Goal: Information Seeking & Learning: Learn about a topic

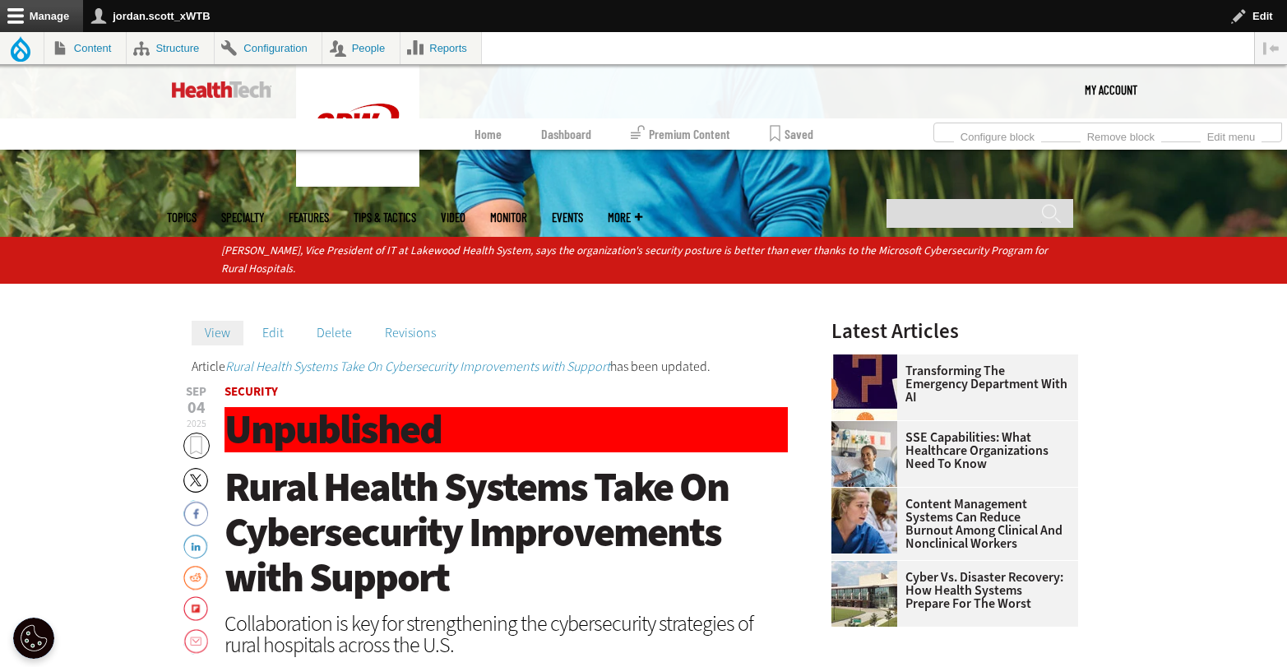
scroll to position [522, 0]
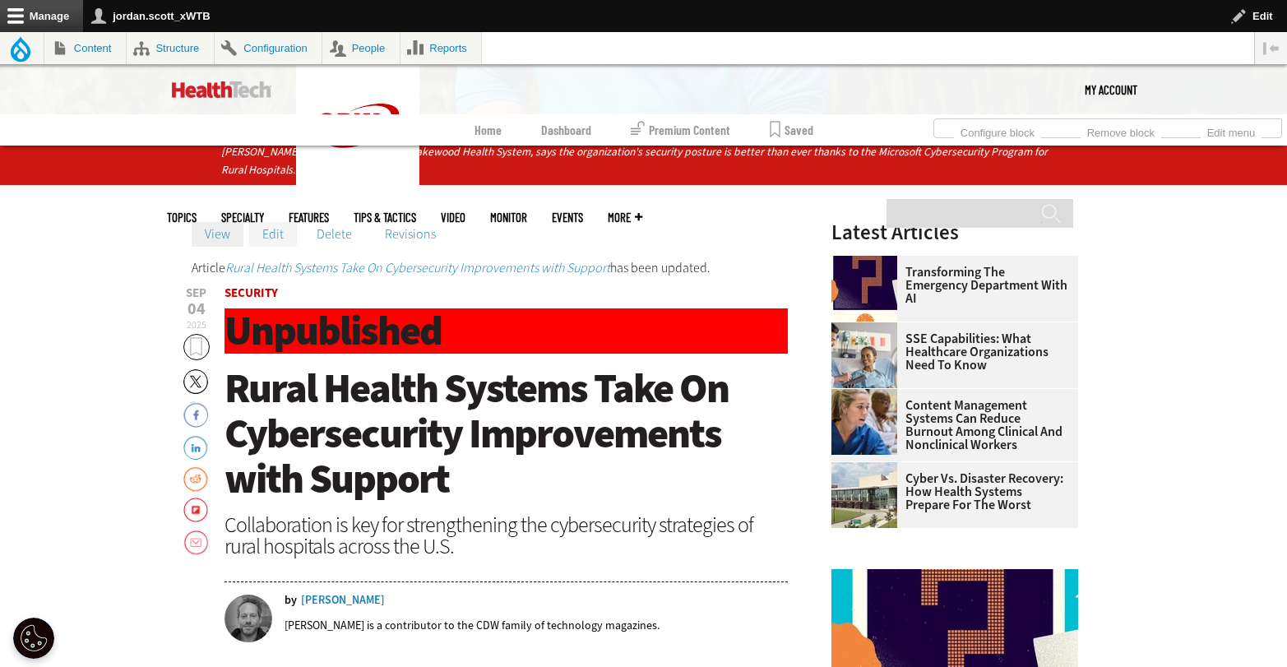
click at [272, 233] on link "Edit" at bounding box center [273, 234] width 48 height 25
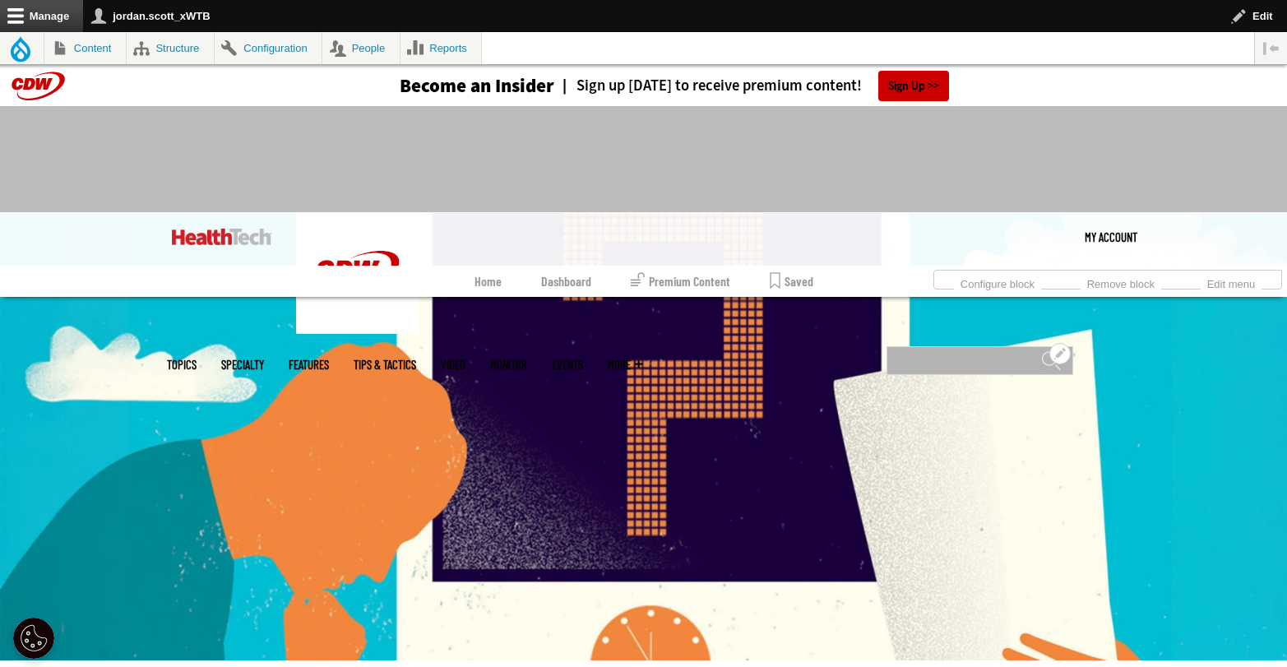
click at [979, 346] on input "Search" at bounding box center [980, 360] width 187 height 29
type input "*"
click at [960, 346] on input "Search" at bounding box center [980, 360] width 187 height 29
type input "********"
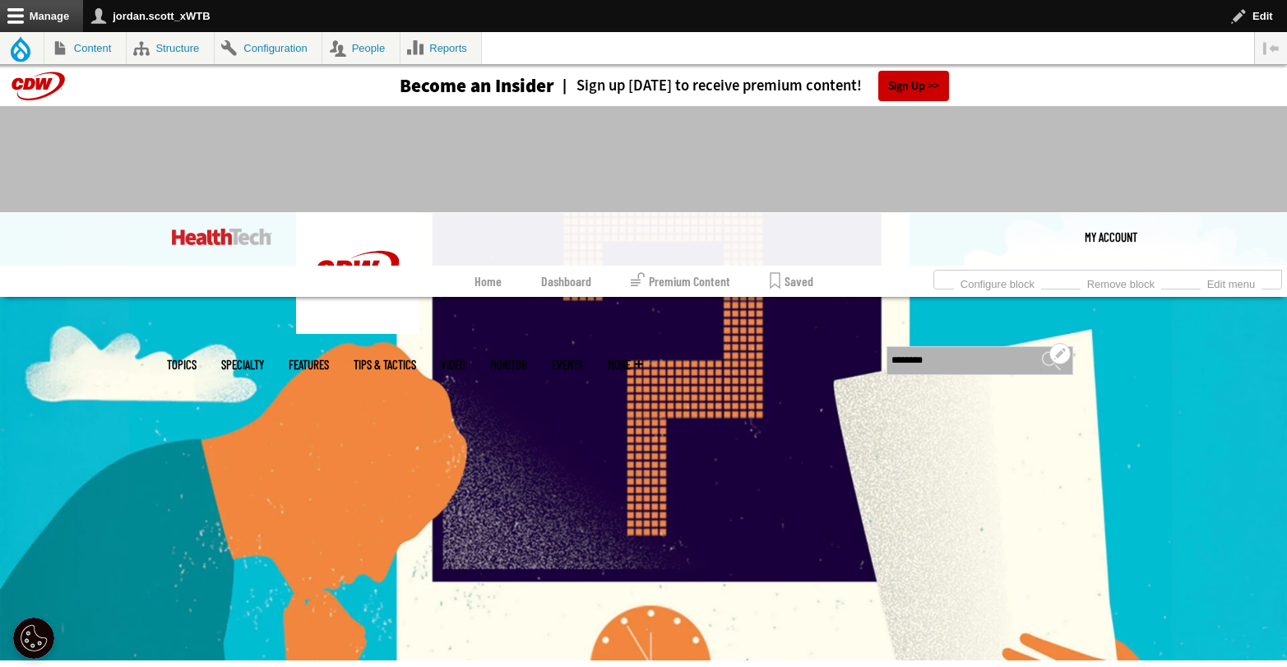
click at [1041, 350] on input "******" at bounding box center [1051, 366] width 20 height 33
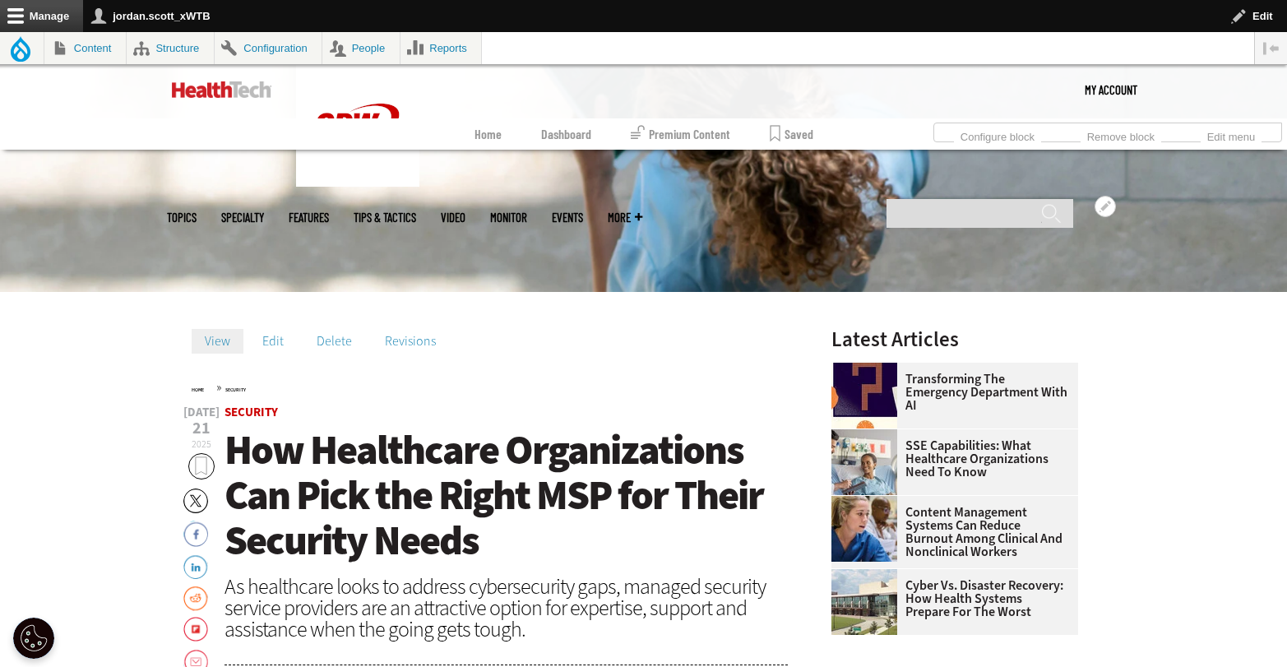
scroll to position [475, 0]
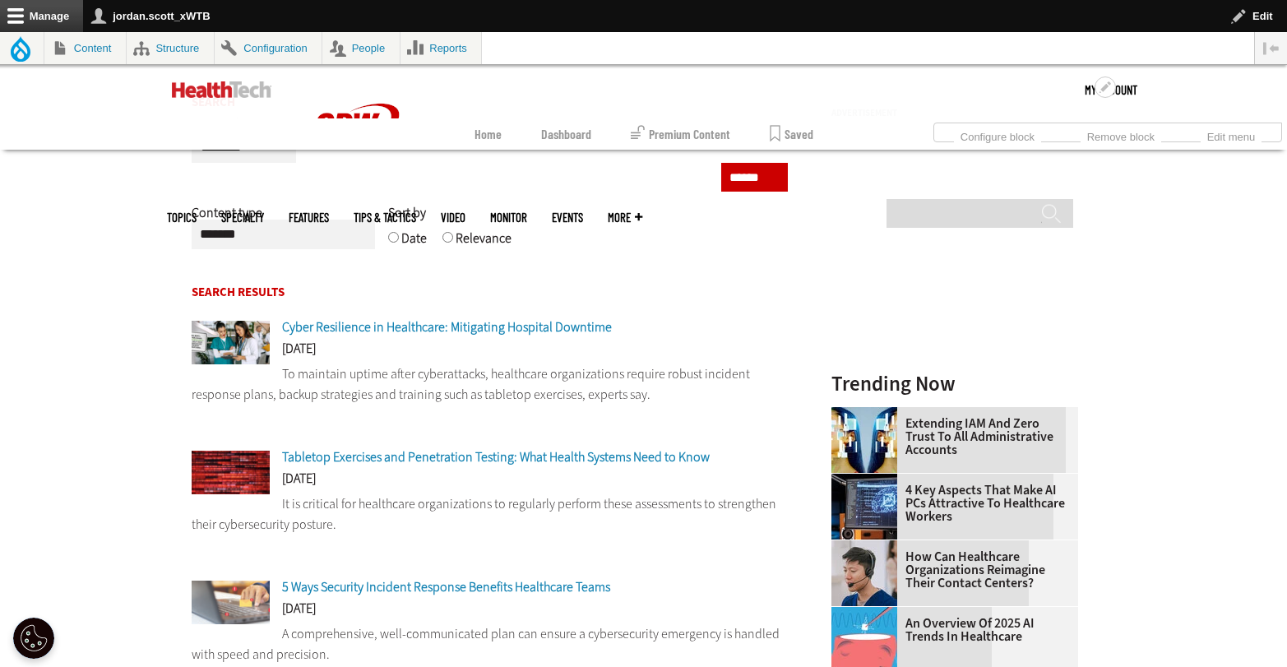
scroll to position [314, 0]
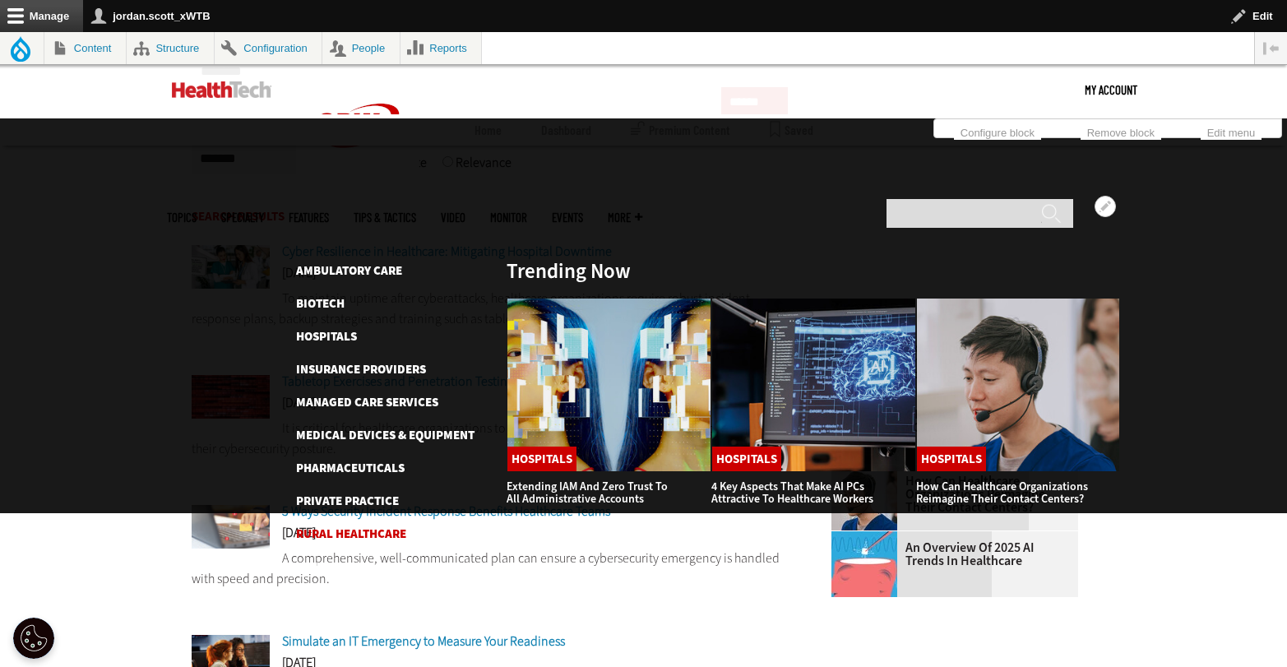
click at [356, 526] on link "Rural Healthcare" at bounding box center [351, 534] width 110 height 16
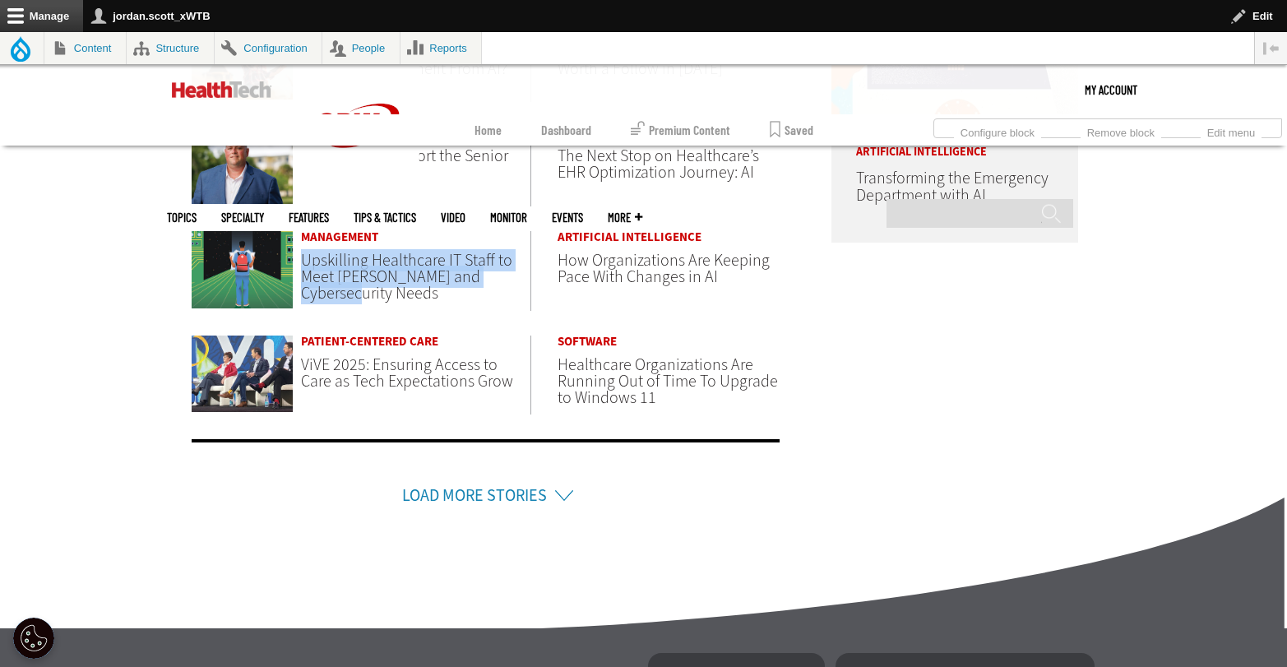
scroll to position [1044, 0]
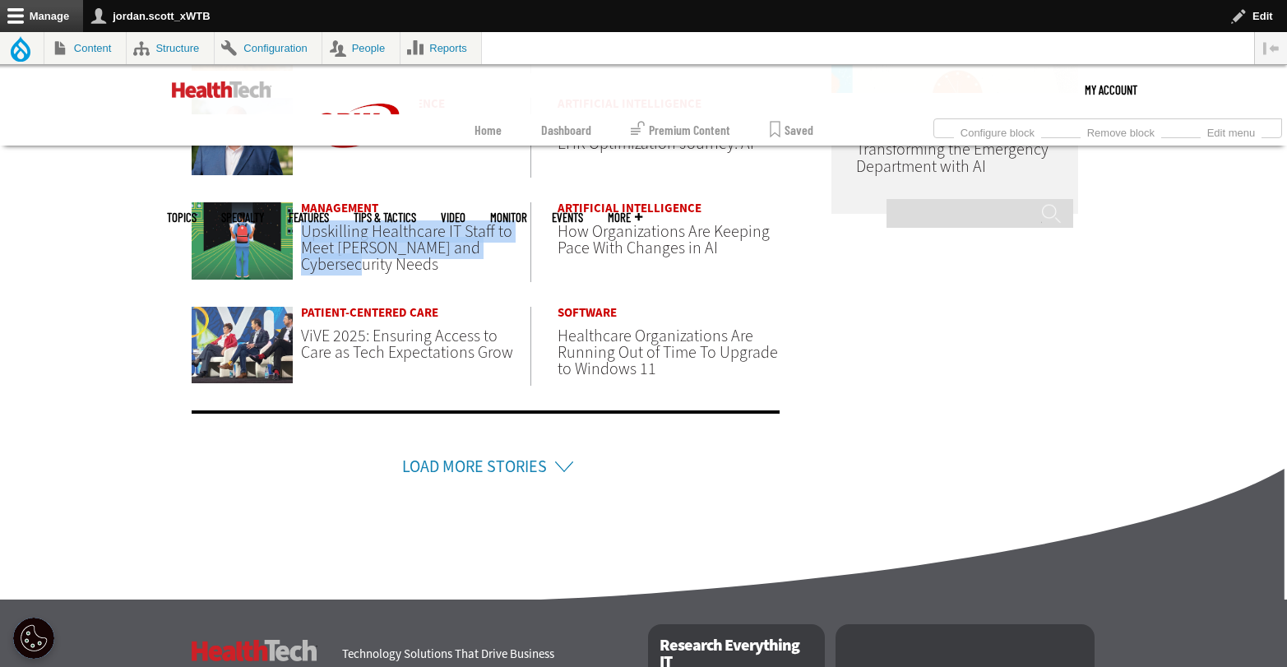
click at [457, 456] on link "Load More Stories" at bounding box center [474, 467] width 145 height 22
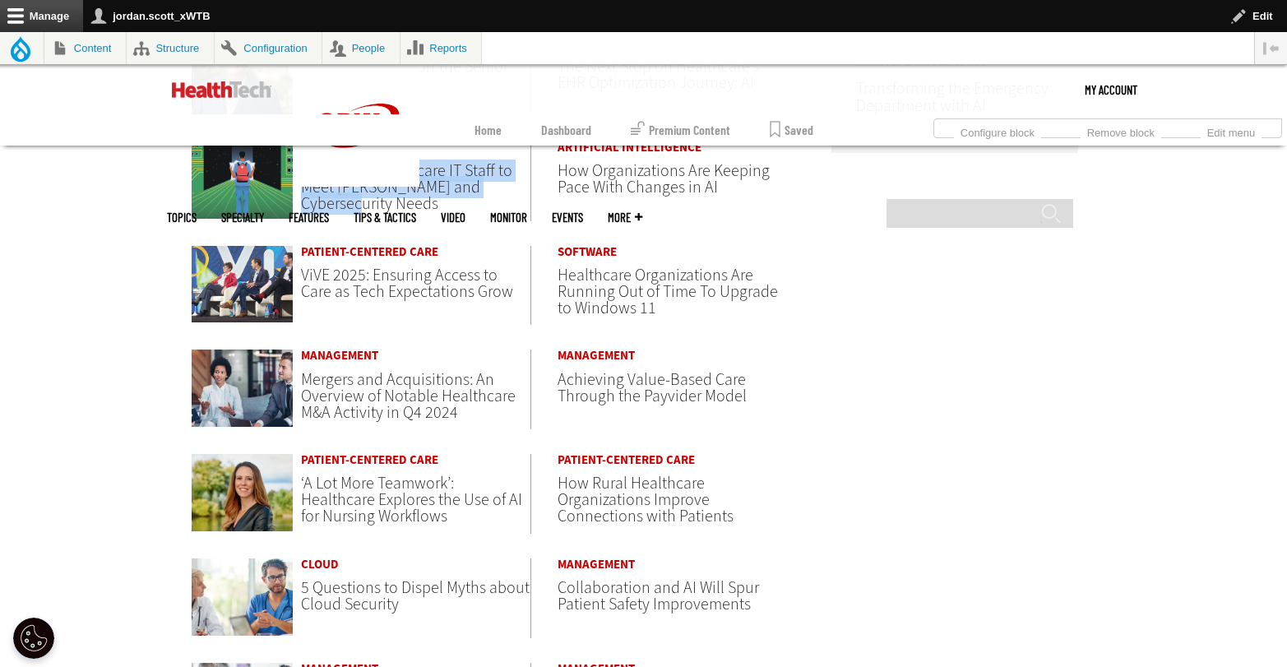
scroll to position [1306, 0]
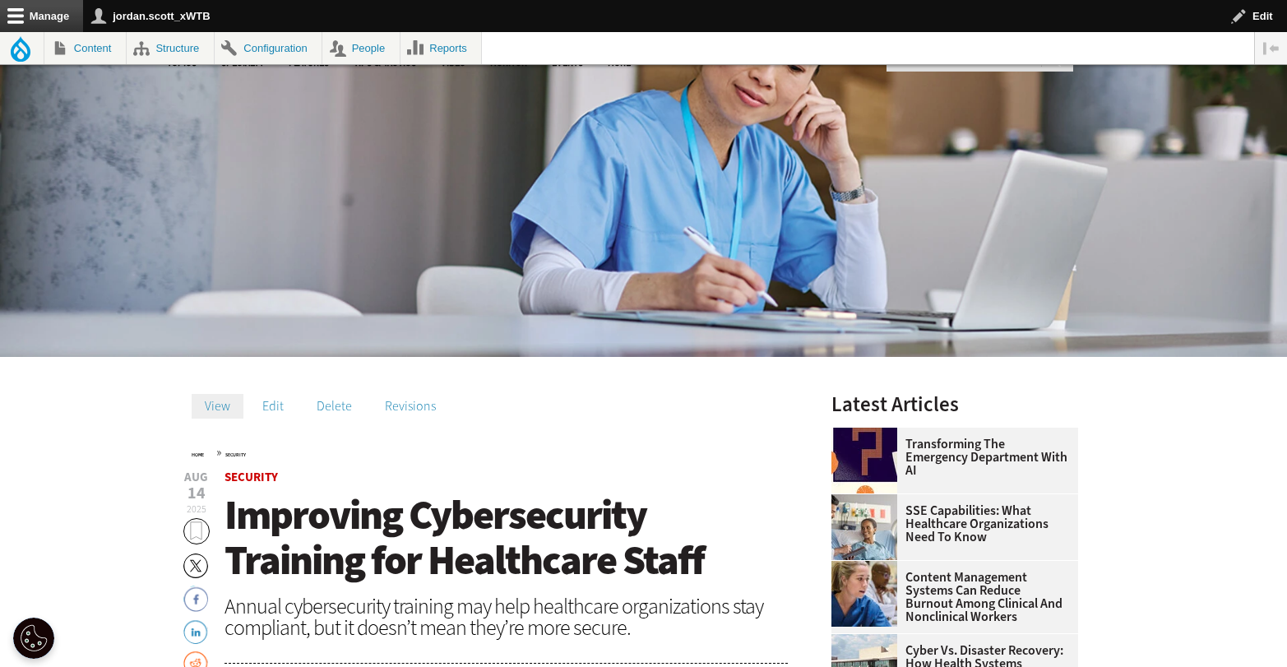
scroll to position [448, 0]
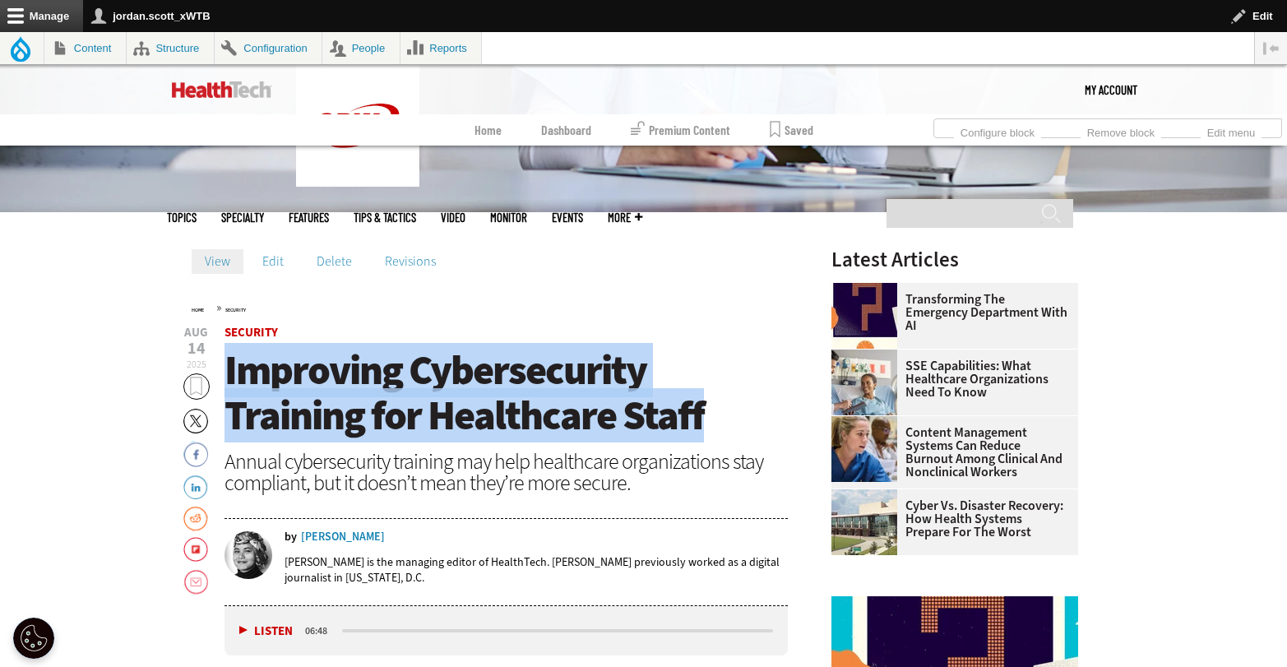
drag, startPoint x: 717, startPoint y: 423, endPoint x: 228, endPoint y: 380, distance: 491.2
click at [228, 380] on h1 "Improving Cybersecurity Training for Healthcare Staff" at bounding box center [507, 393] width 564 height 90
copy span "Improving Cybersecurity Training for Healthcare Staff"
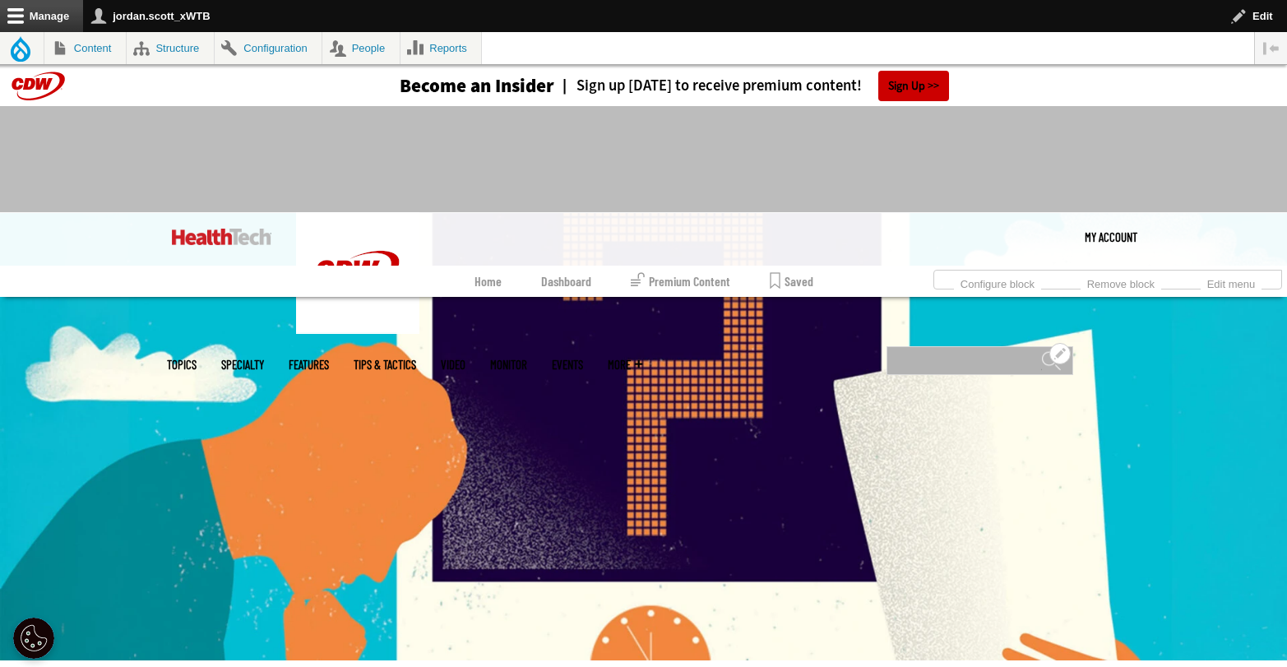
click at [930, 346] on input "Search" at bounding box center [980, 360] width 187 height 29
type input "**********"
click at [1041, 350] on input "******" at bounding box center [1051, 366] width 20 height 33
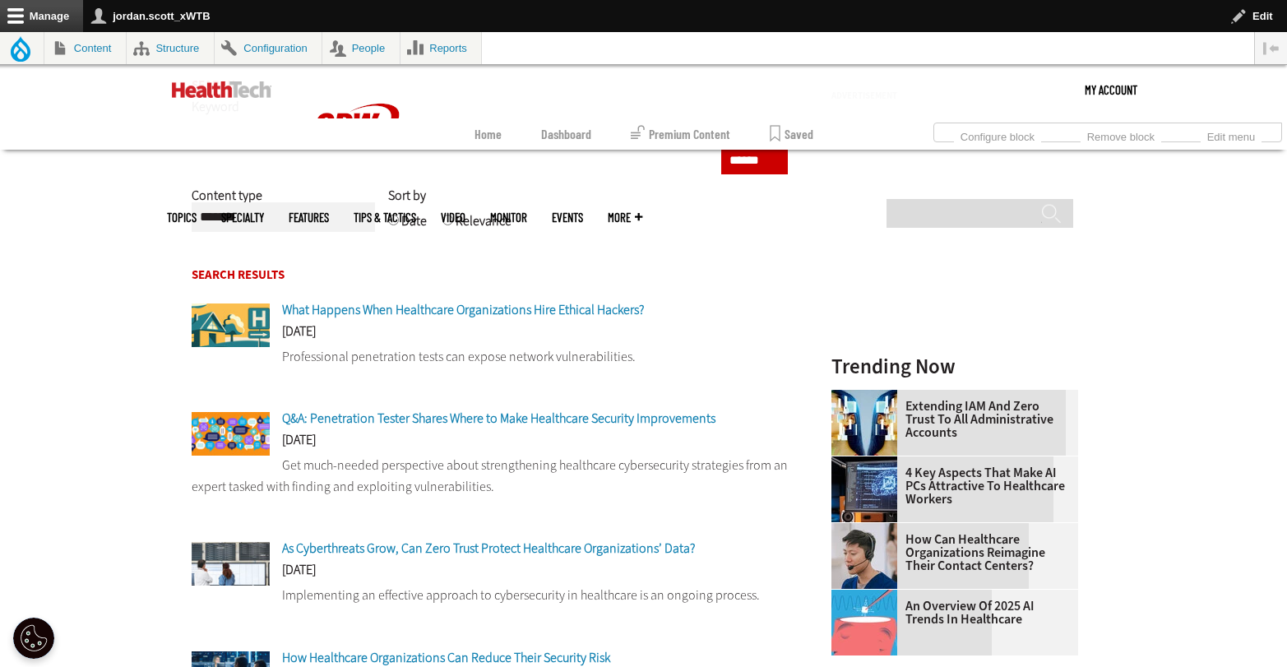
scroll to position [262, 0]
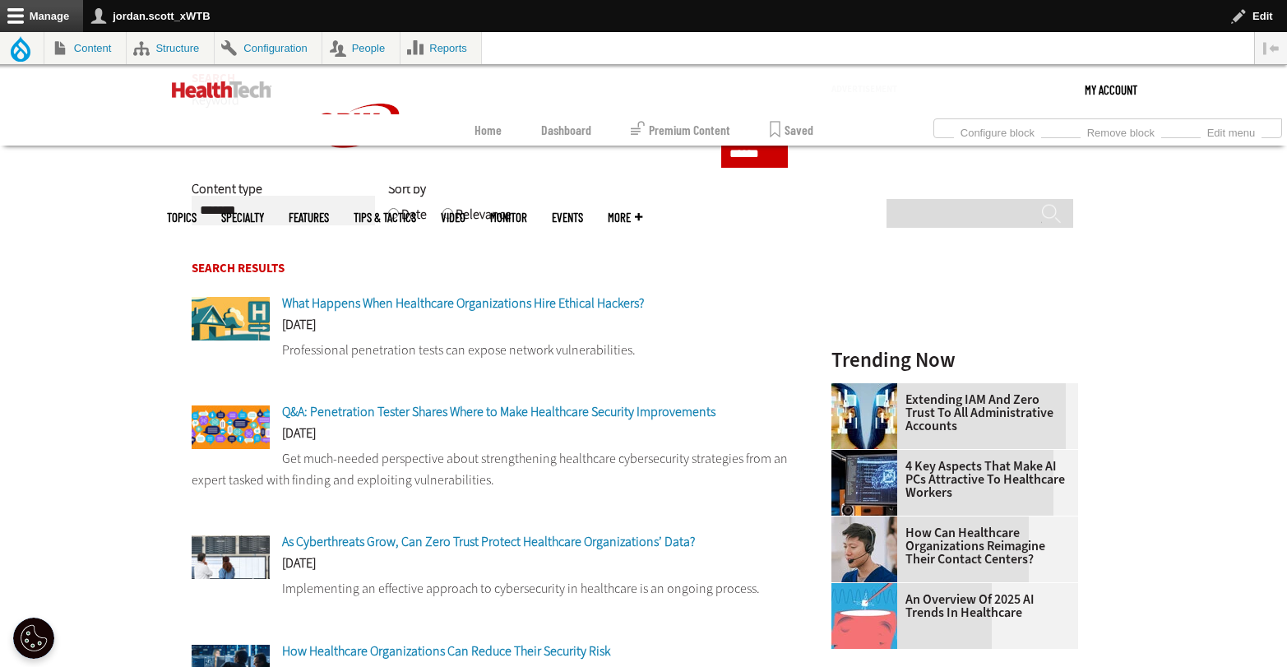
click at [482, 305] on span "What Happens When Healthcare Organizations Hire Ethical Hackers?" at bounding box center [463, 302] width 362 height 17
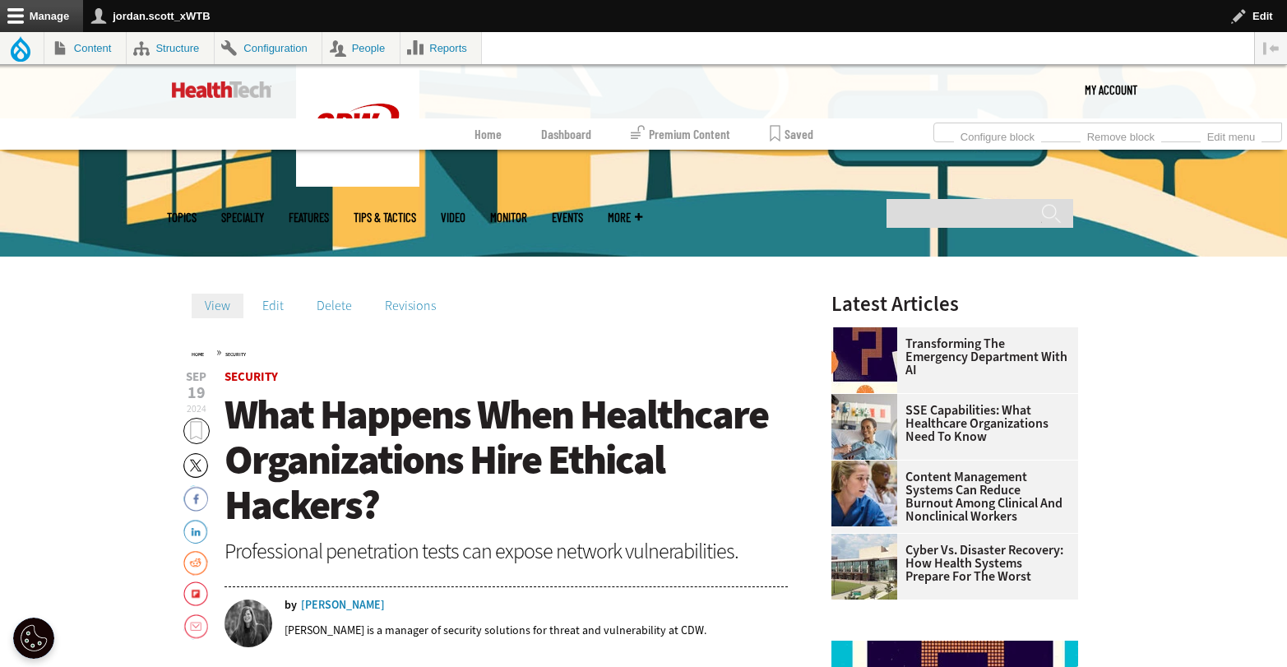
scroll to position [767, 0]
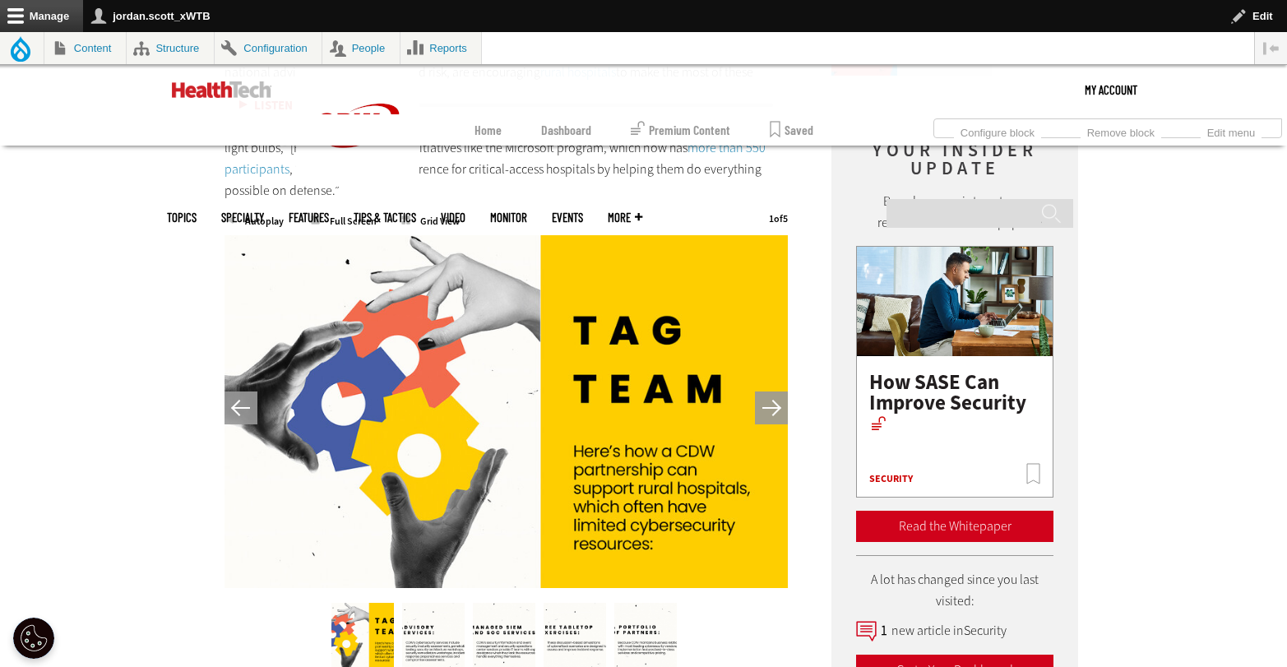
scroll to position [2239, 0]
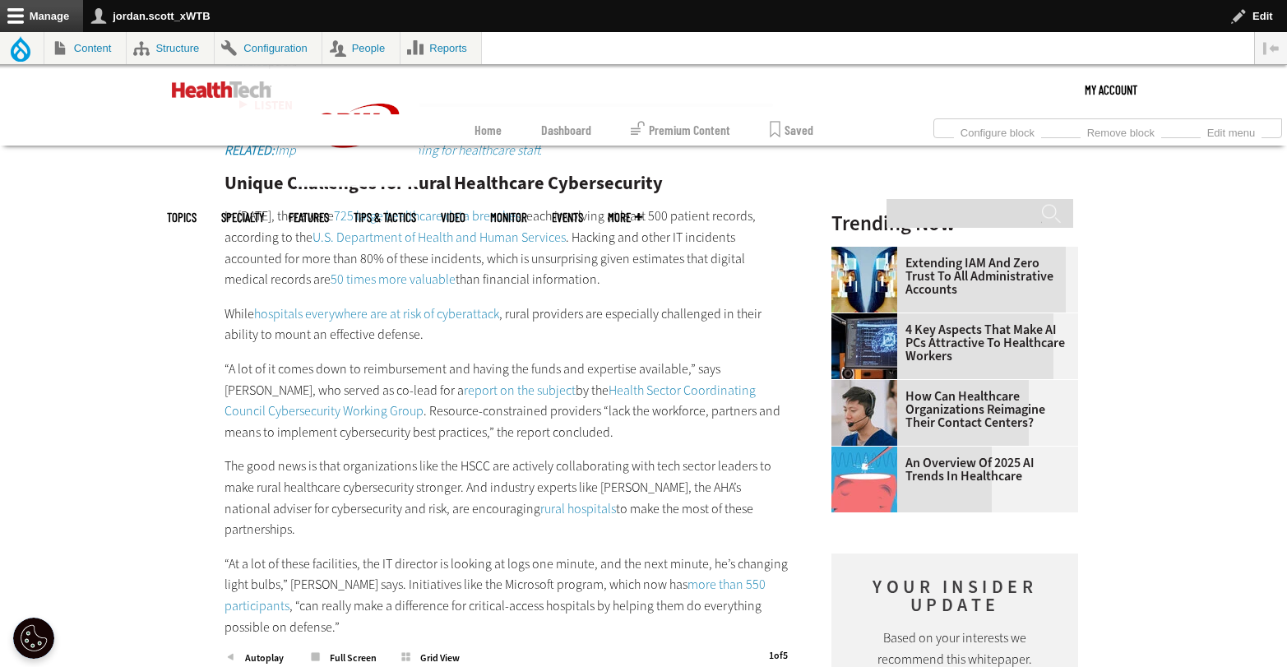
click at [1160, 262] on div "Become an Insider Sign up today to receive premium content! Sign Up Open config…" at bounding box center [643, 302] width 1287 height 4953
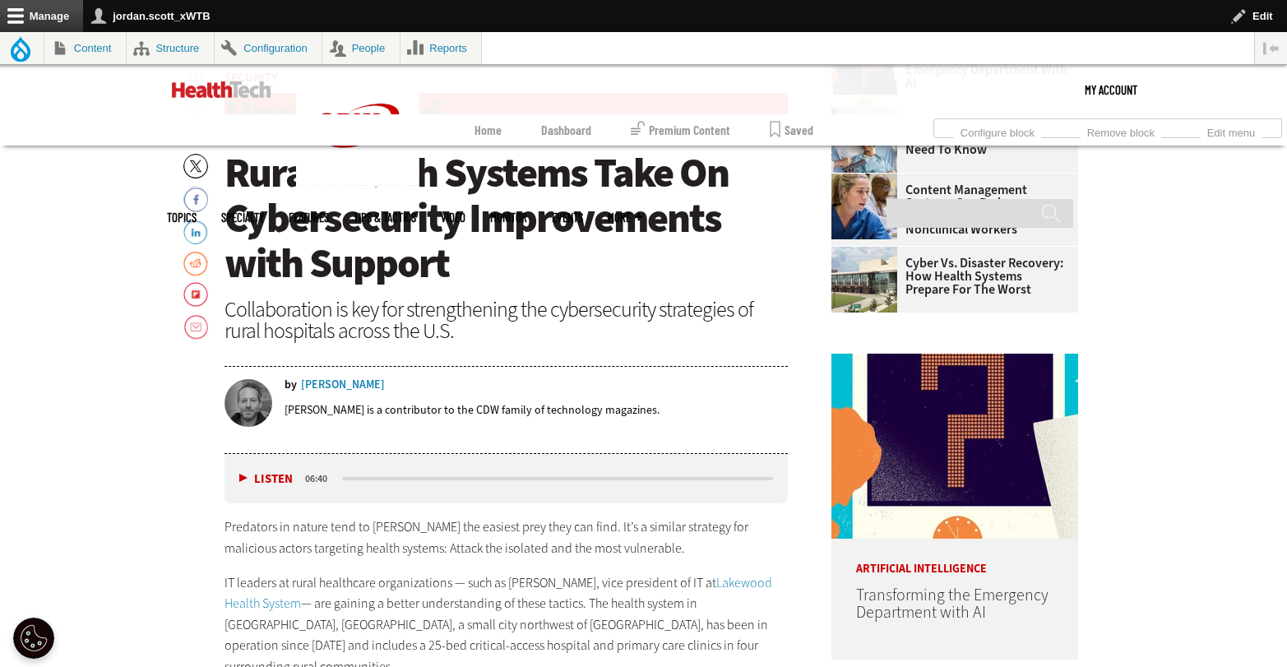
scroll to position [734, 0]
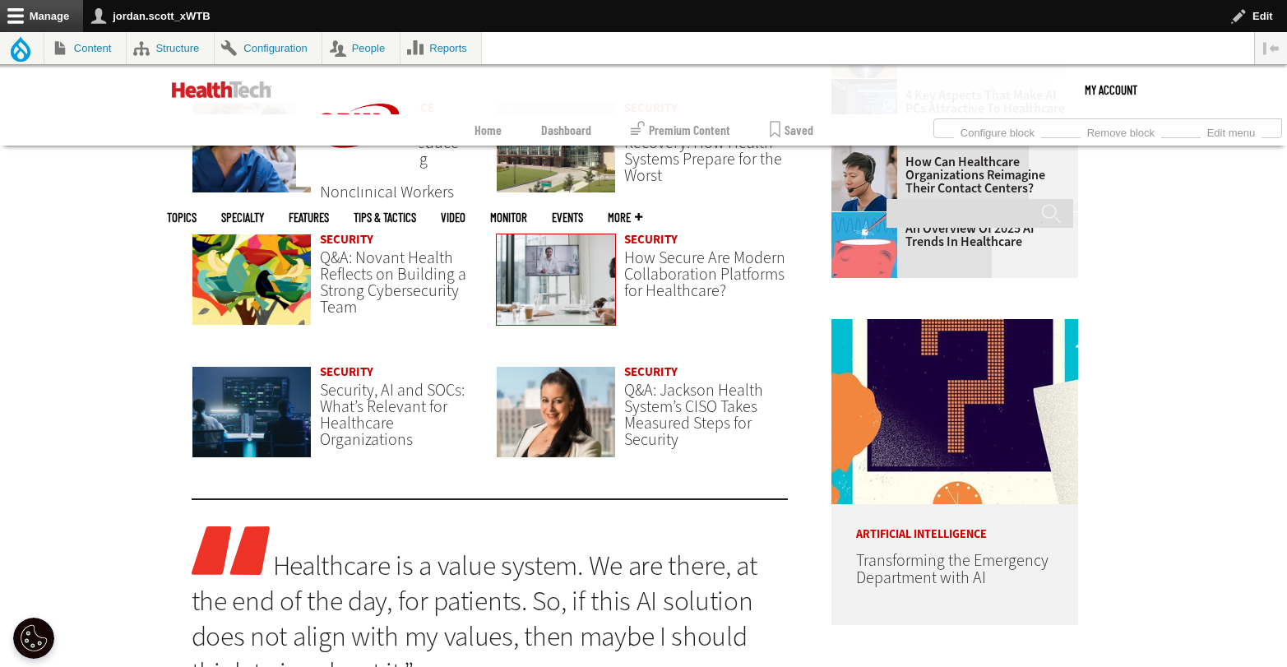
scroll to position [1343, 0]
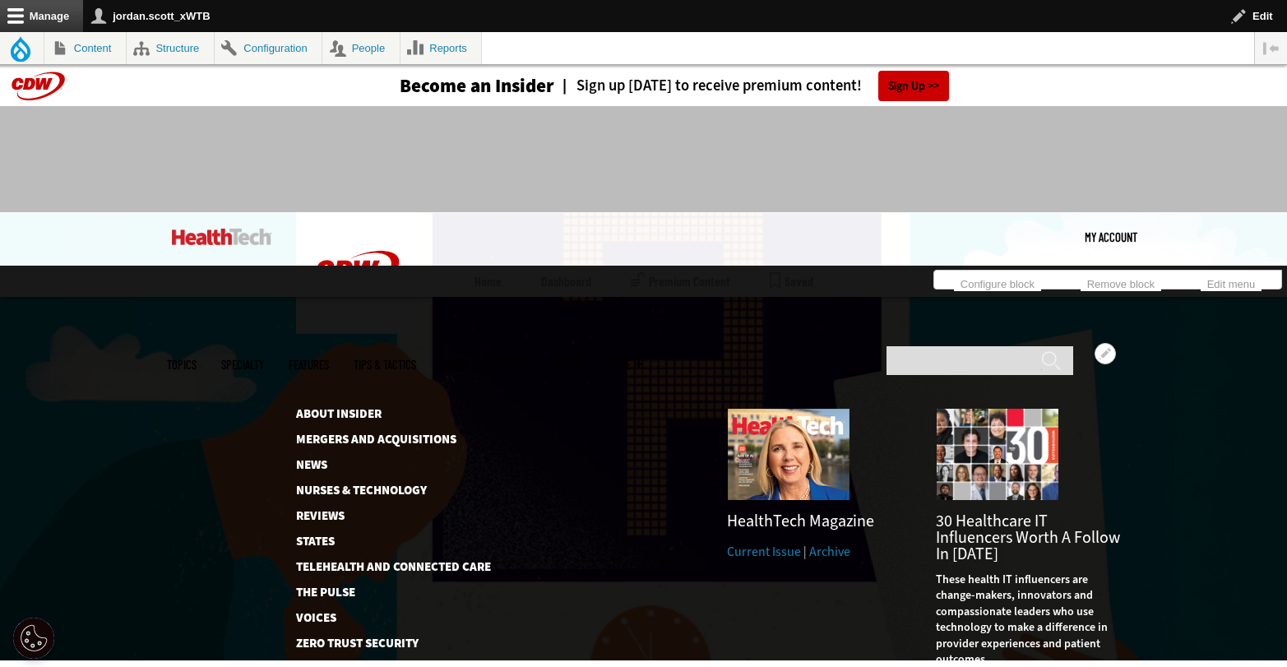
click at [830, 543] on link "Archive" at bounding box center [829, 551] width 41 height 17
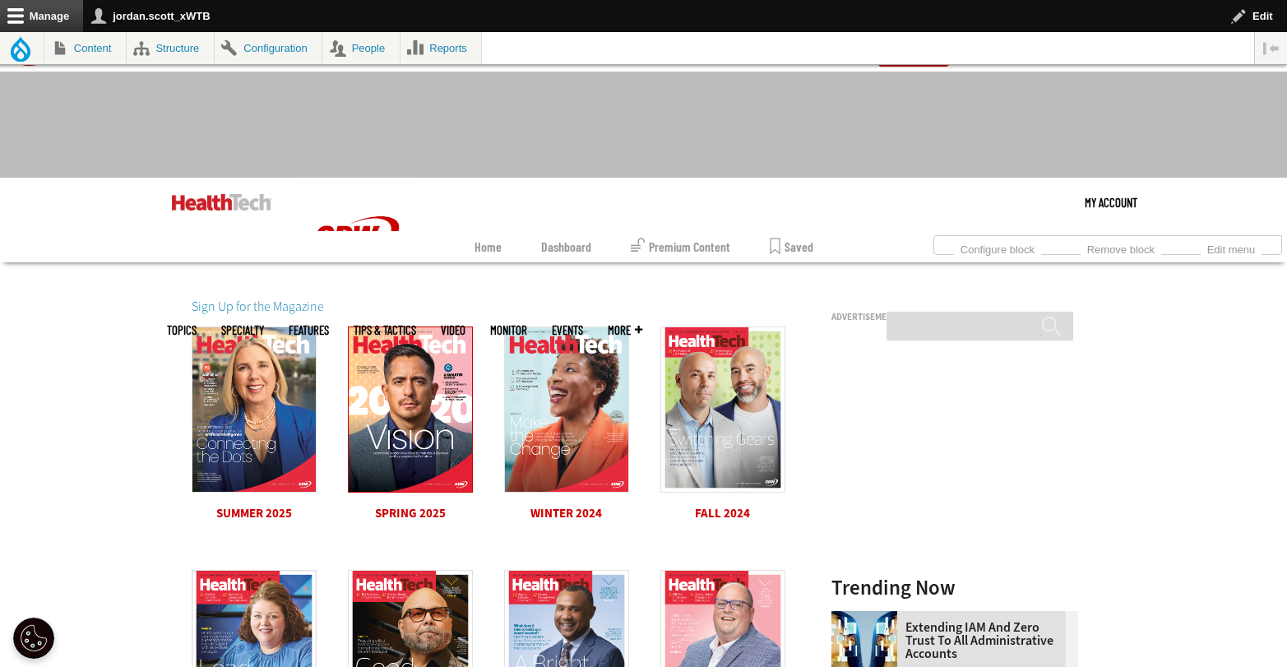
click at [412, 466] on img at bounding box center [410, 409] width 125 height 166
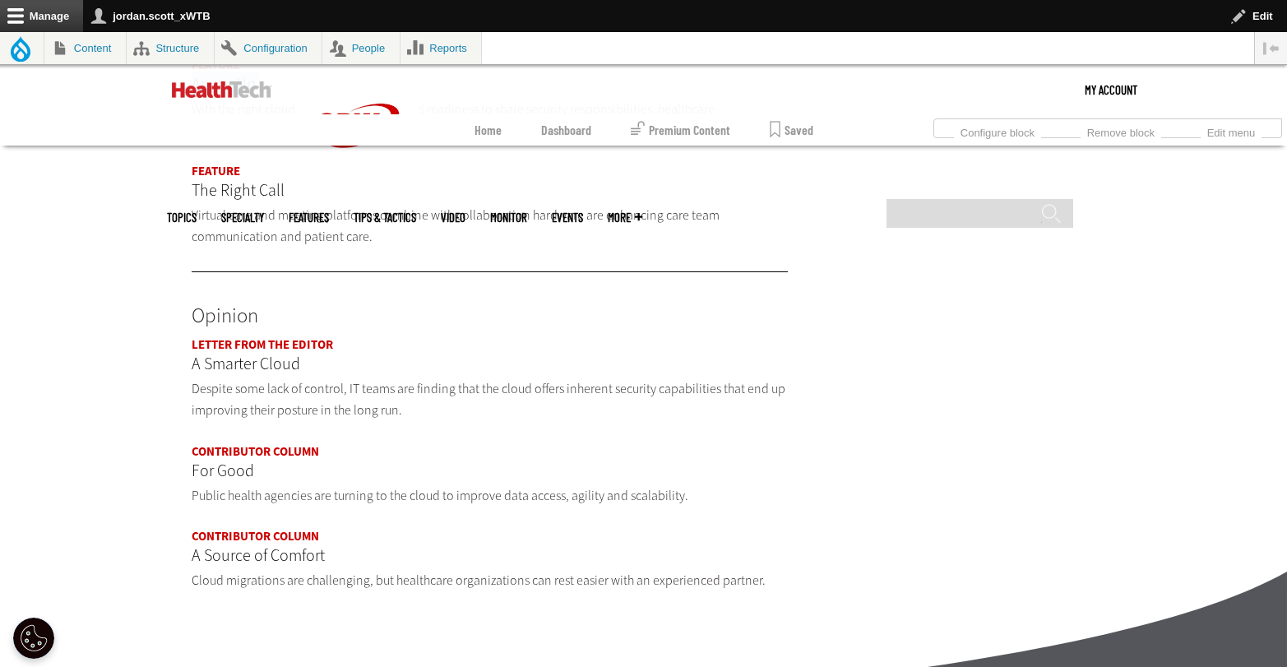
scroll to position [1677, 0]
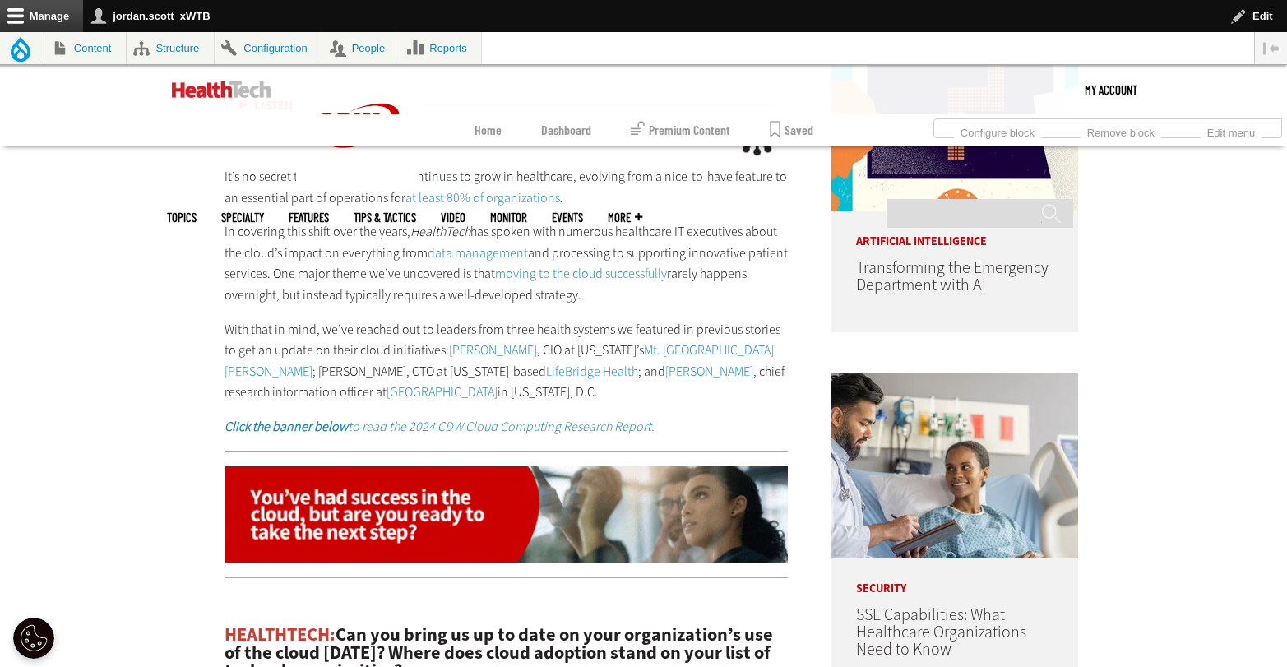
scroll to position [1060, 0]
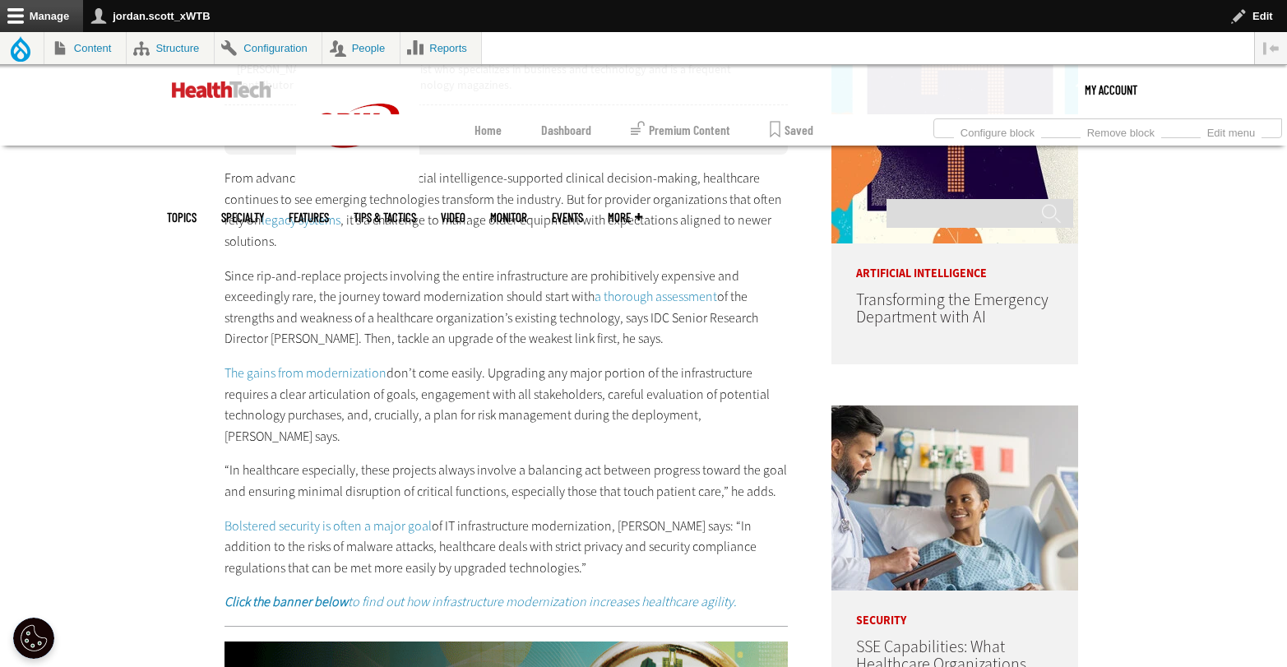
scroll to position [1311, 0]
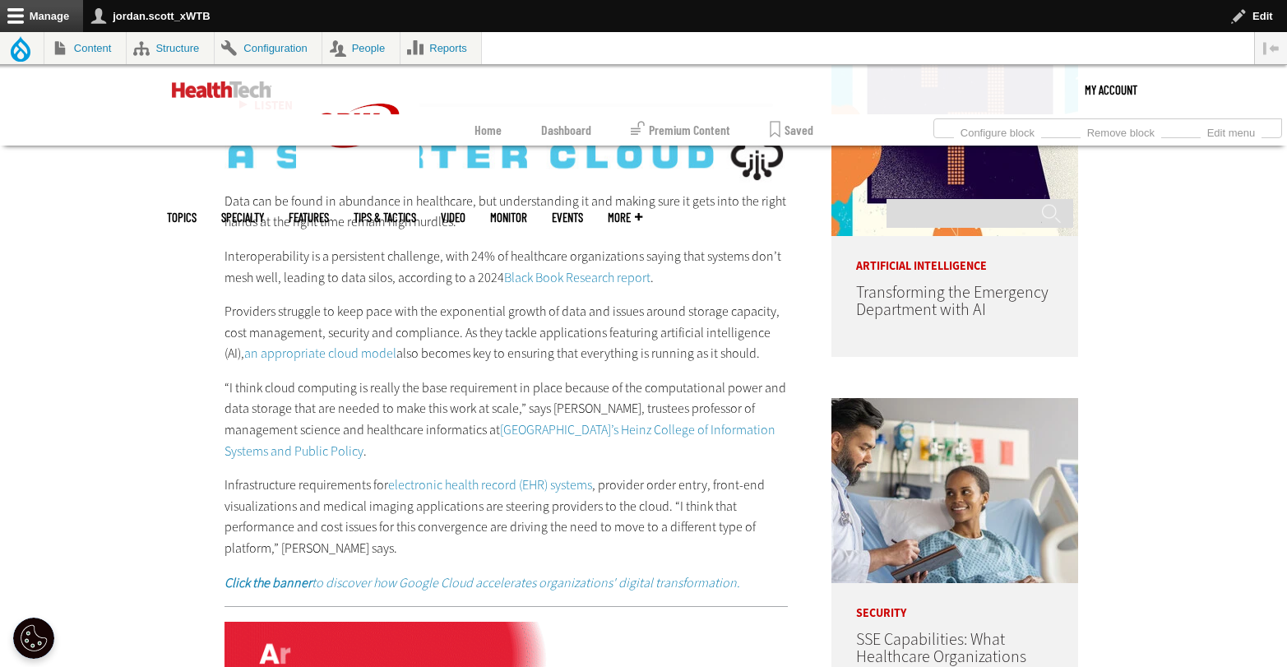
scroll to position [1344, 0]
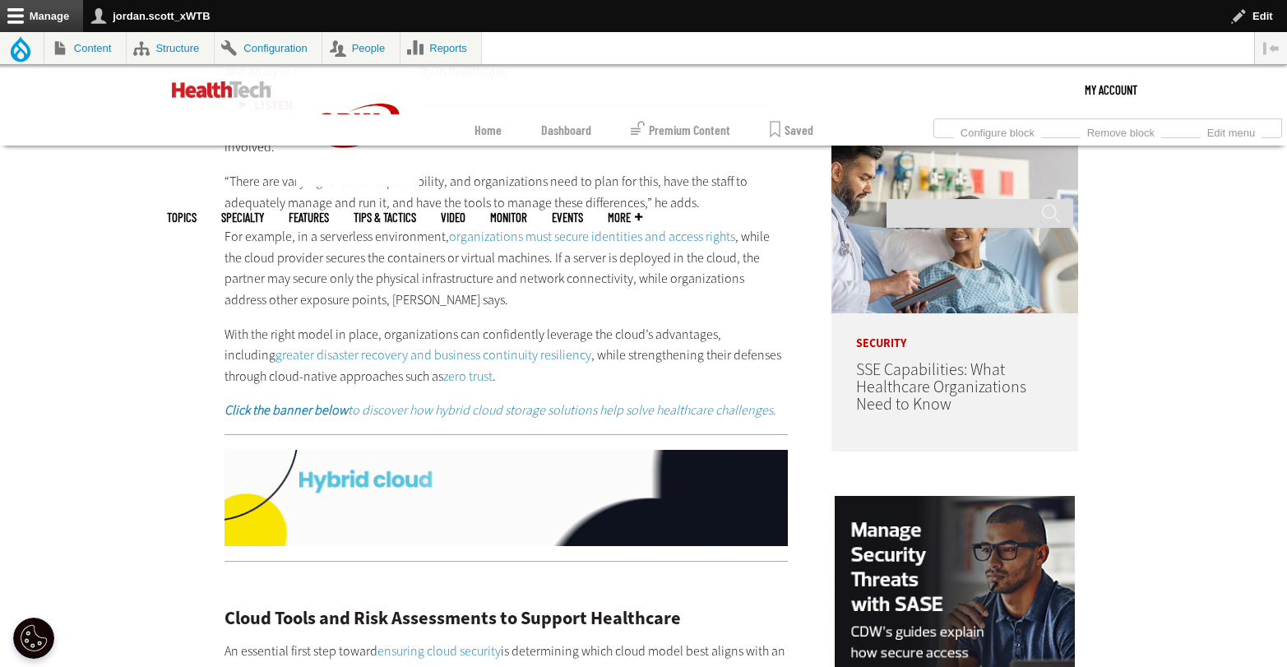
scroll to position [1264, 0]
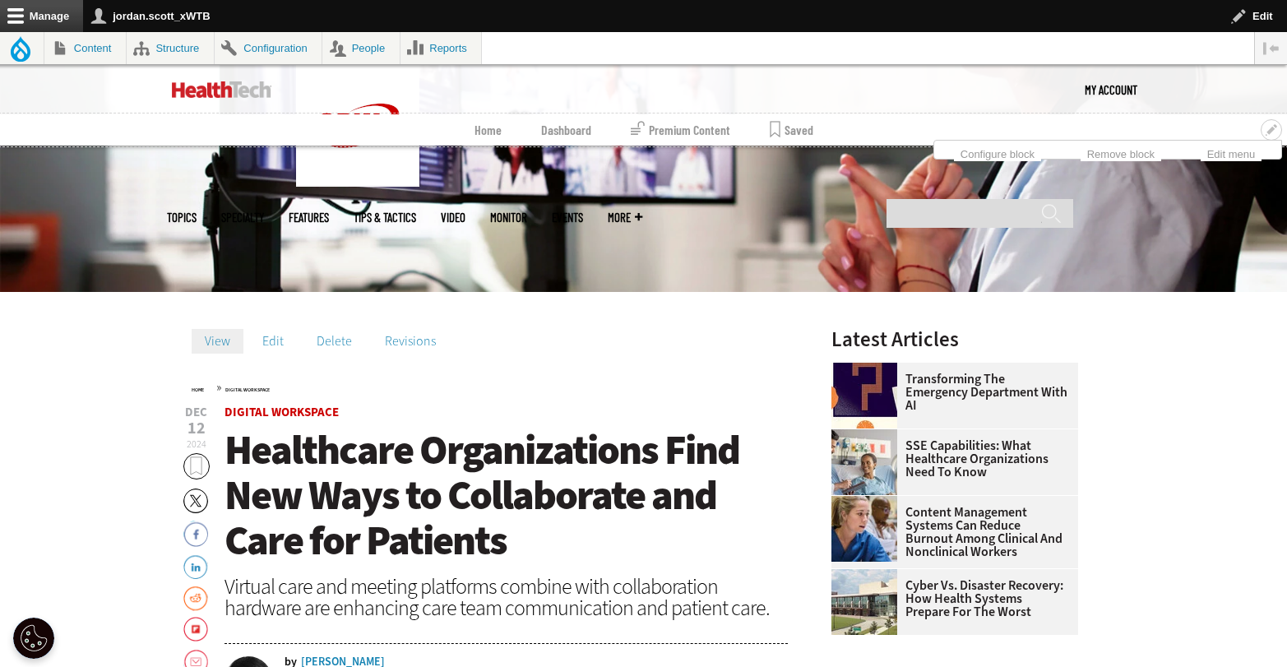
scroll to position [188, 0]
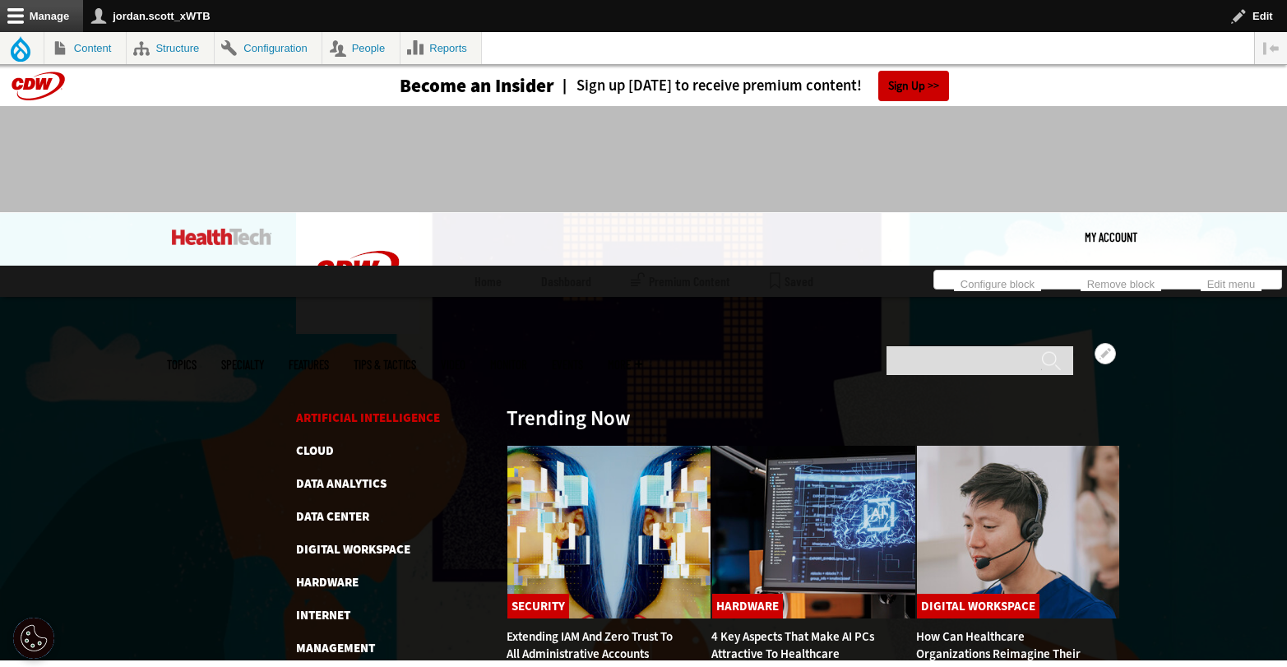
click at [345, 410] on link "Artificial Intelligence" at bounding box center [368, 418] width 144 height 16
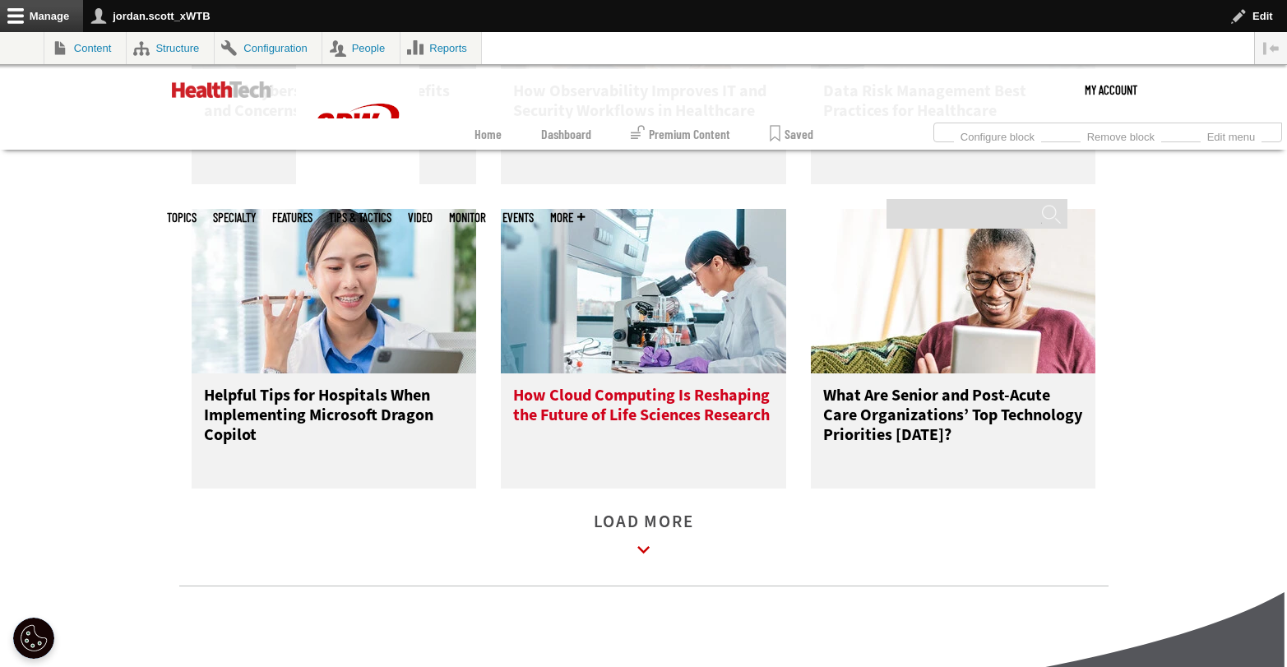
scroll to position [2285, 0]
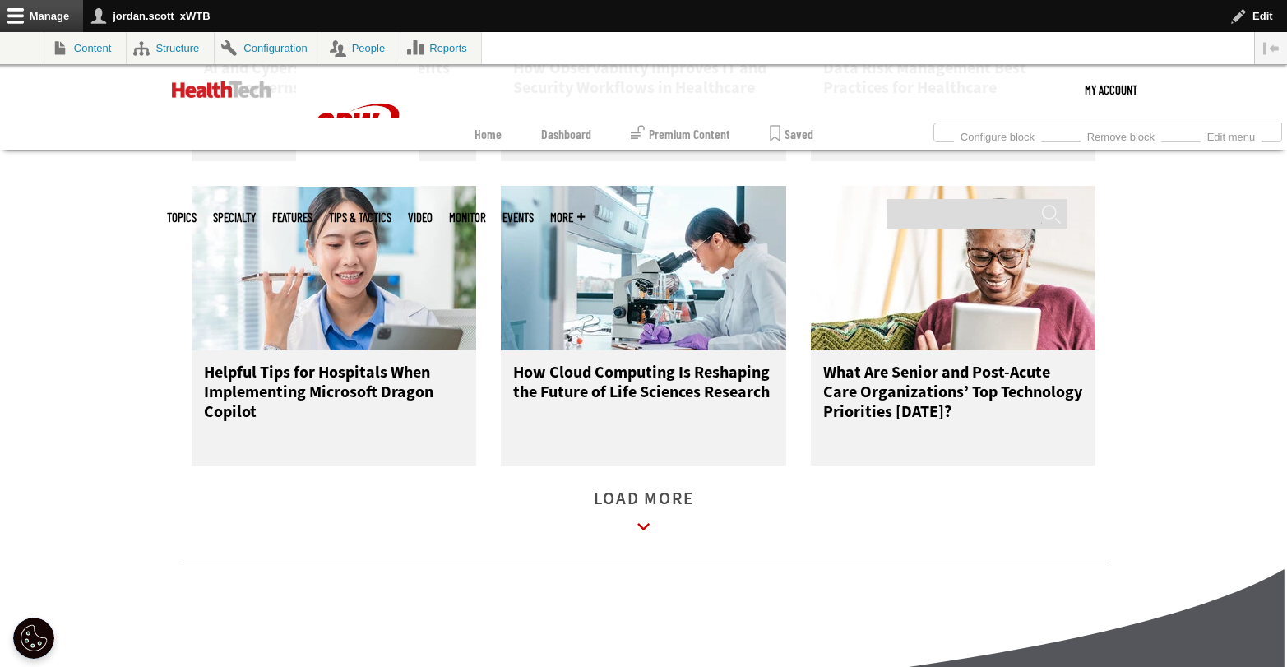
click at [664, 516] on link "Load More" at bounding box center [644, 515] width 100 height 45
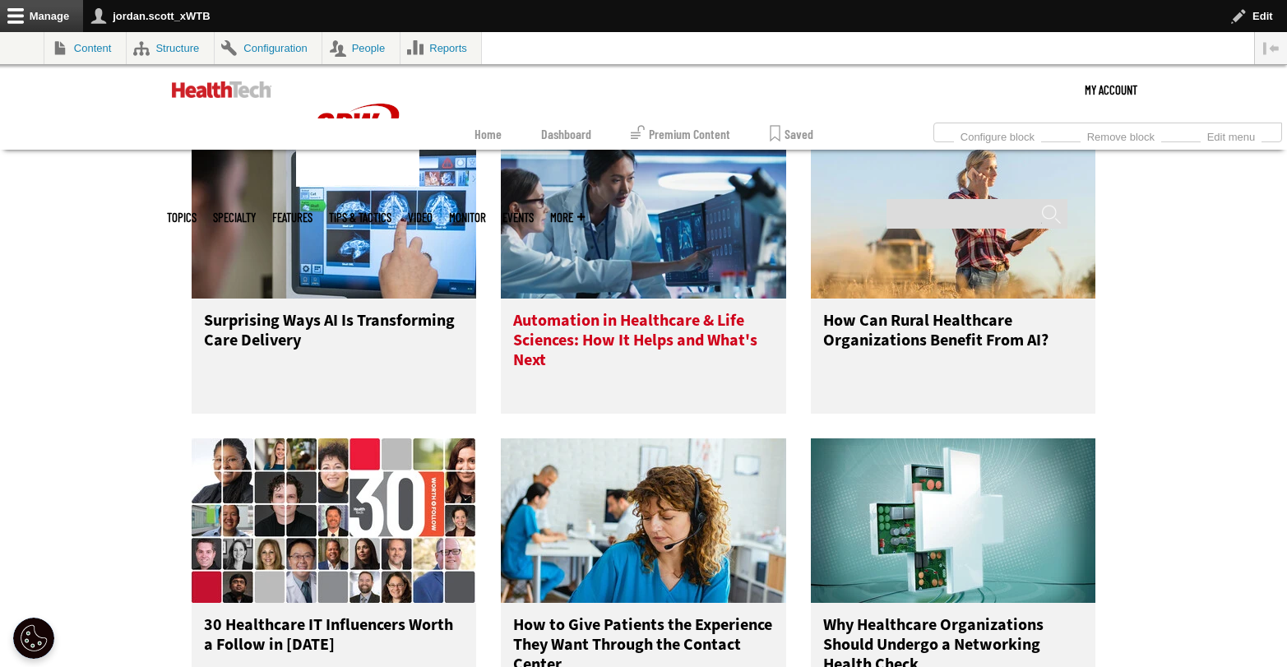
scroll to position [3130, 0]
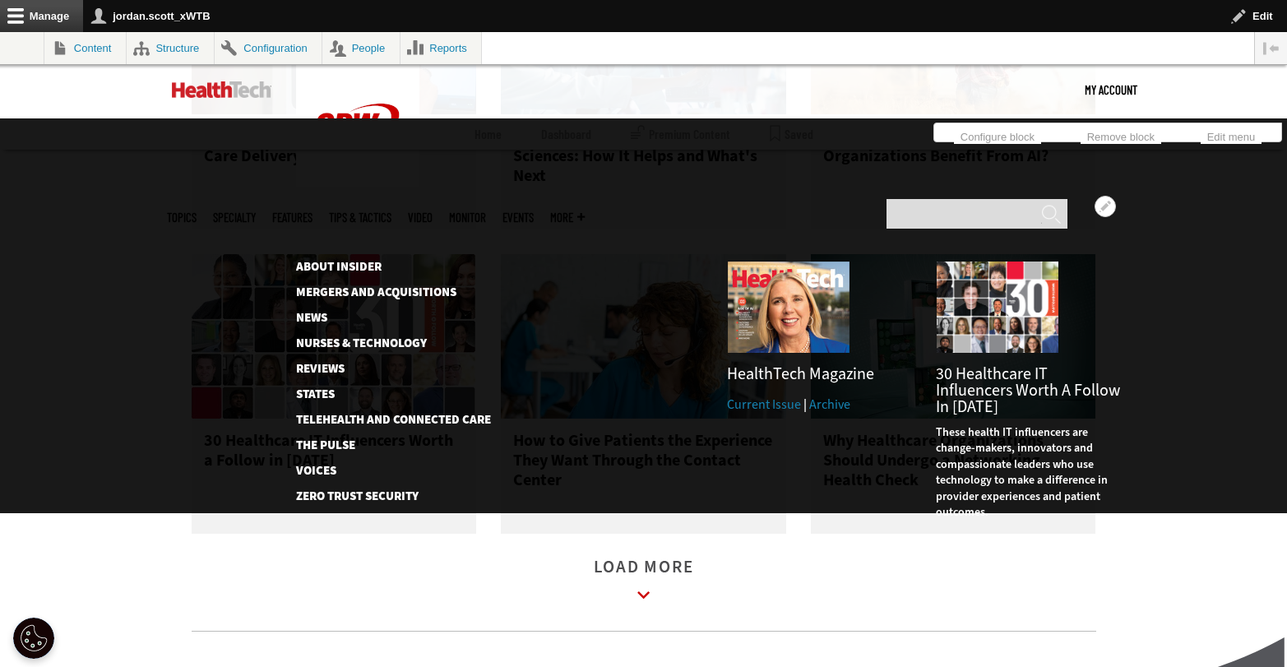
click at [767, 396] on link "Current Issue" at bounding box center [764, 404] width 74 height 17
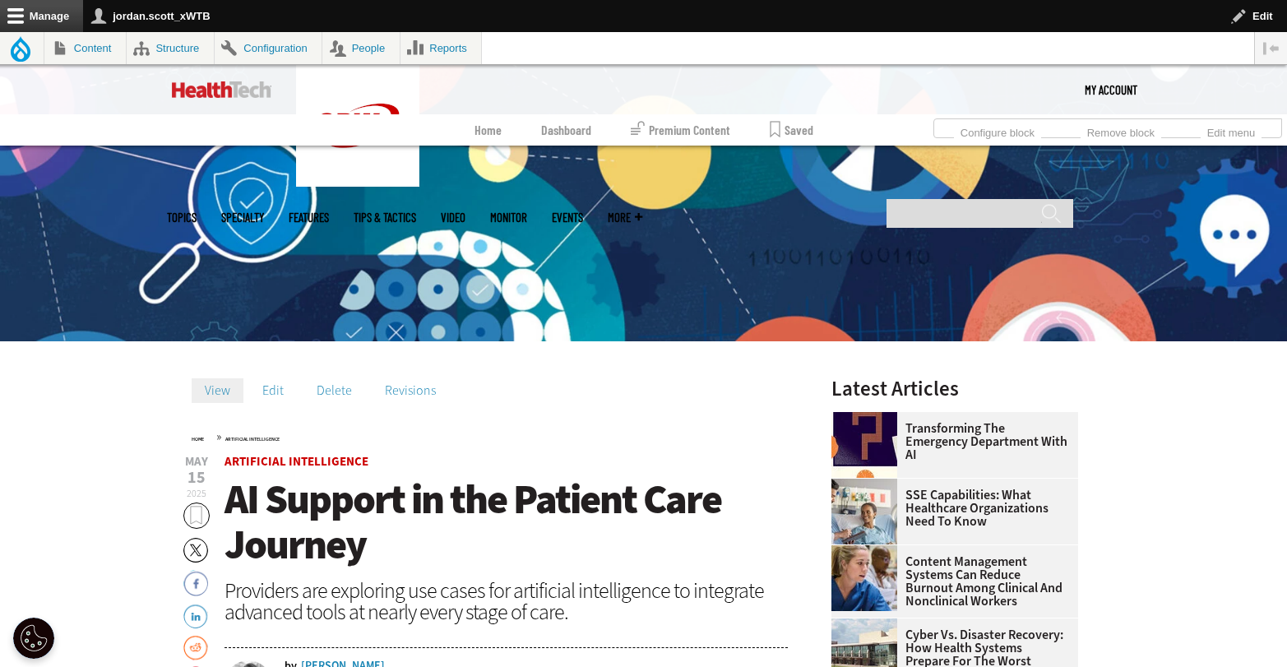
scroll to position [302, 0]
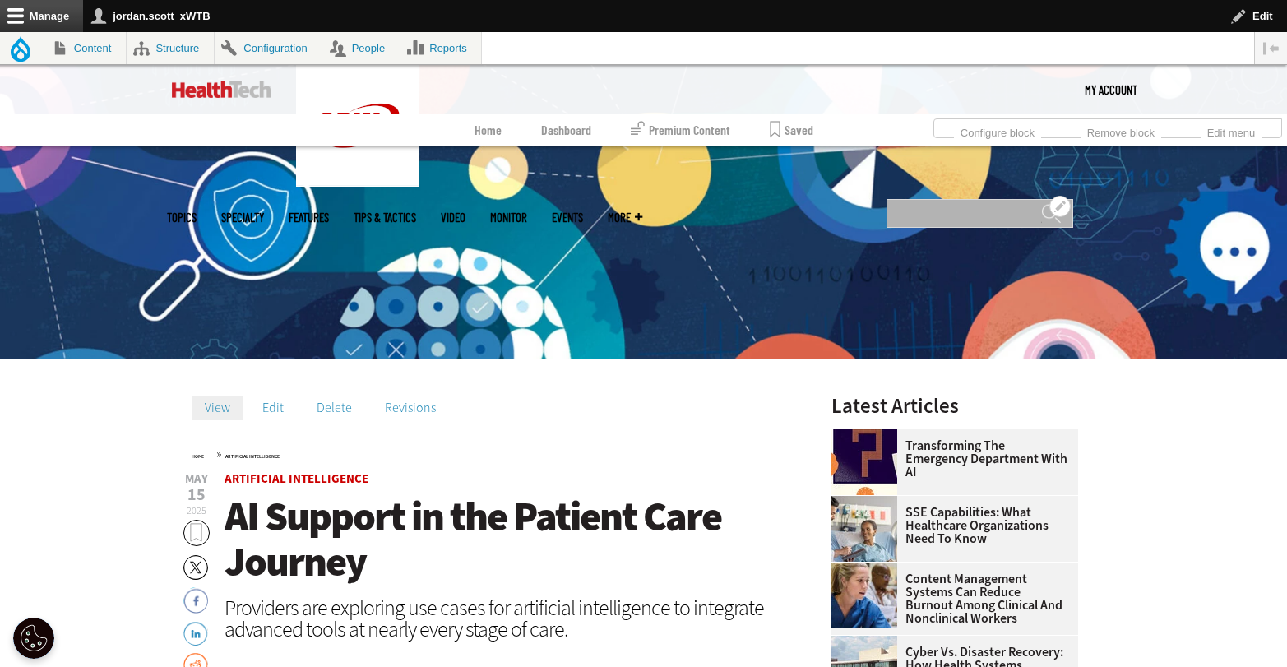
click at [966, 199] on input "Search" at bounding box center [980, 213] width 187 height 29
type input "**********"
click at [1041, 203] on input "******" at bounding box center [1051, 219] width 20 height 33
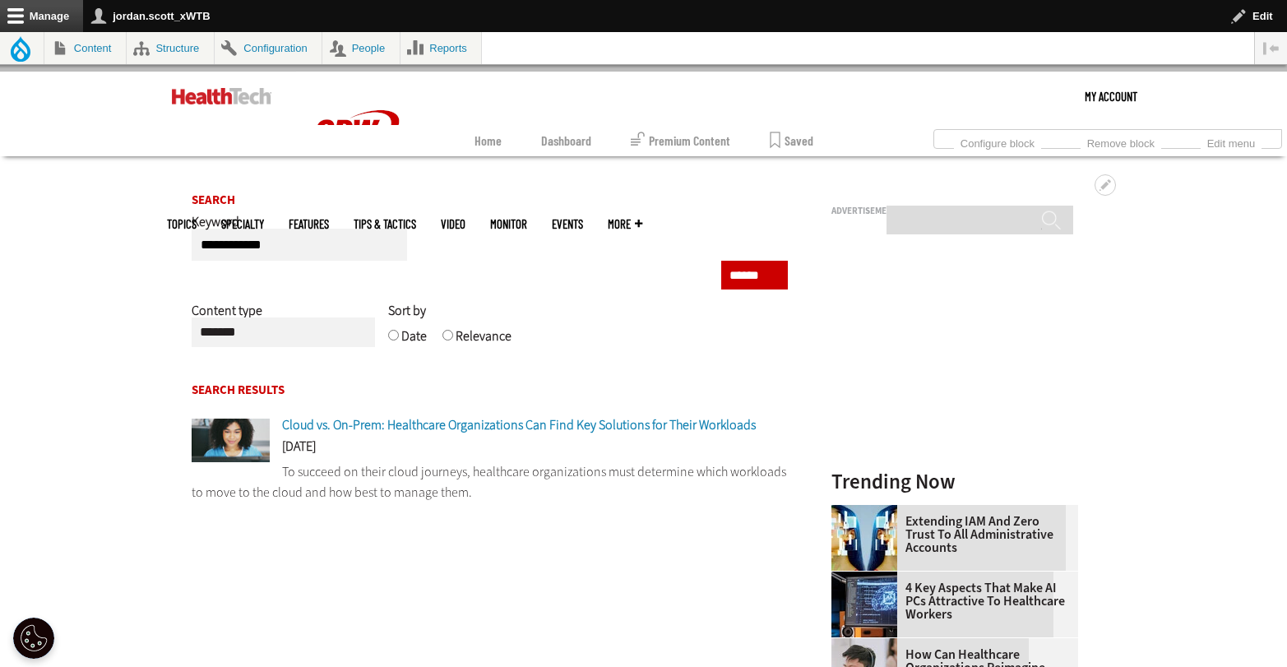
scroll to position [141, 0]
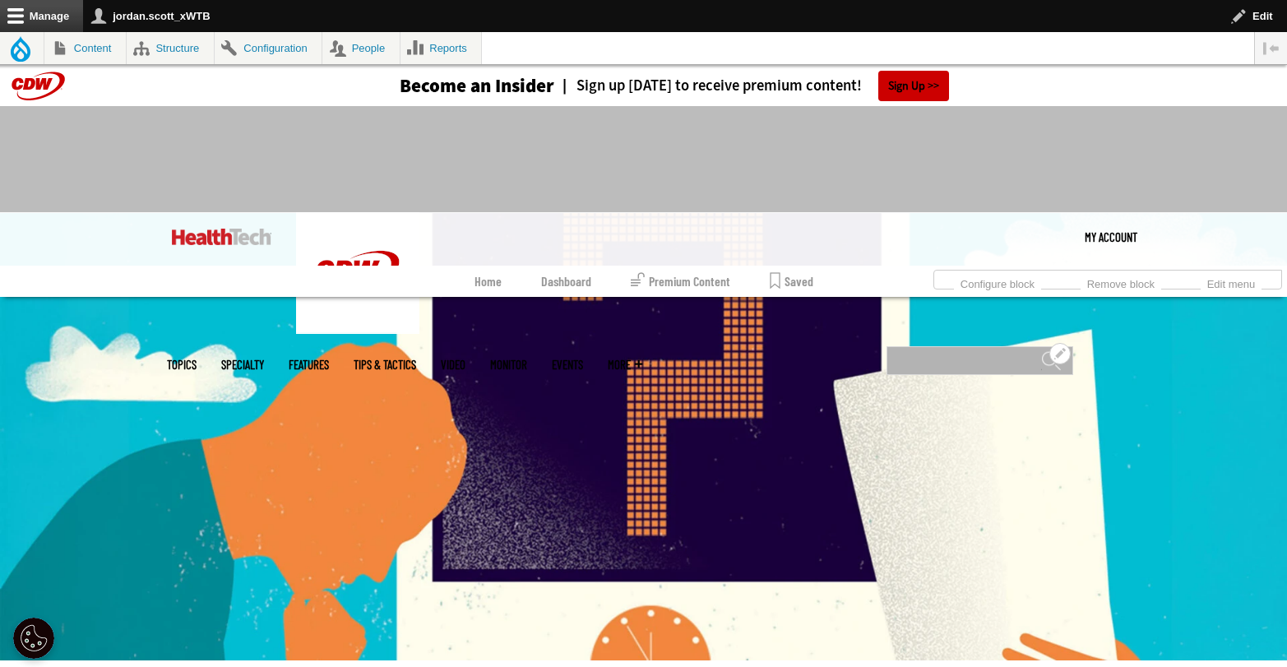
click at [950, 346] on input "Search" at bounding box center [980, 360] width 187 height 29
type input "*******"
click at [1041, 350] on input "******" at bounding box center [1051, 366] width 20 height 33
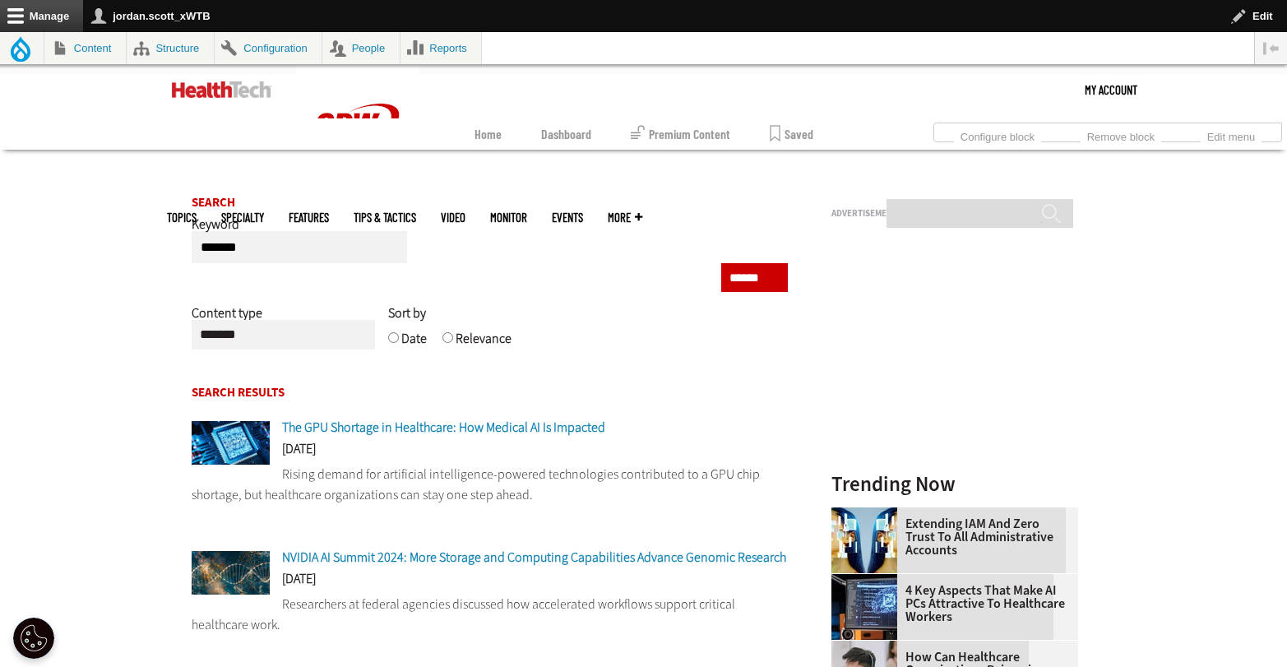
scroll to position [230, 0]
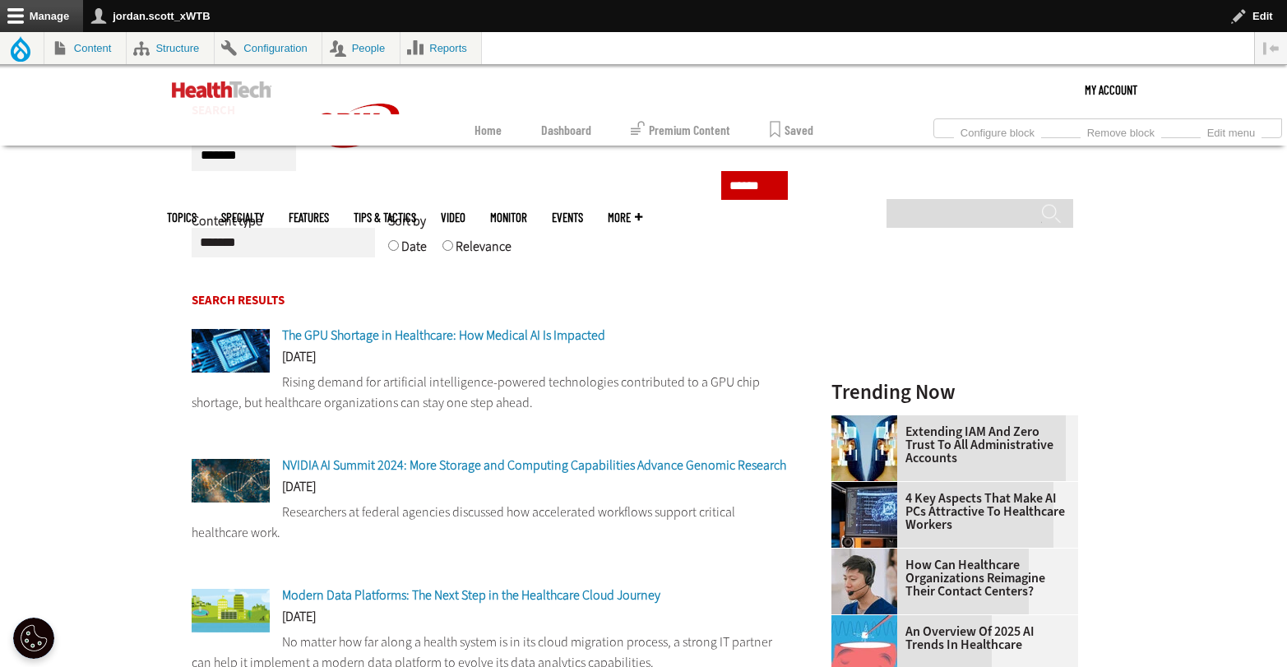
click at [539, 465] on span "NVIDIA AI Summit 2024: More Storage and Computing Capabilities Advance Genomic …" at bounding box center [534, 464] width 504 height 17
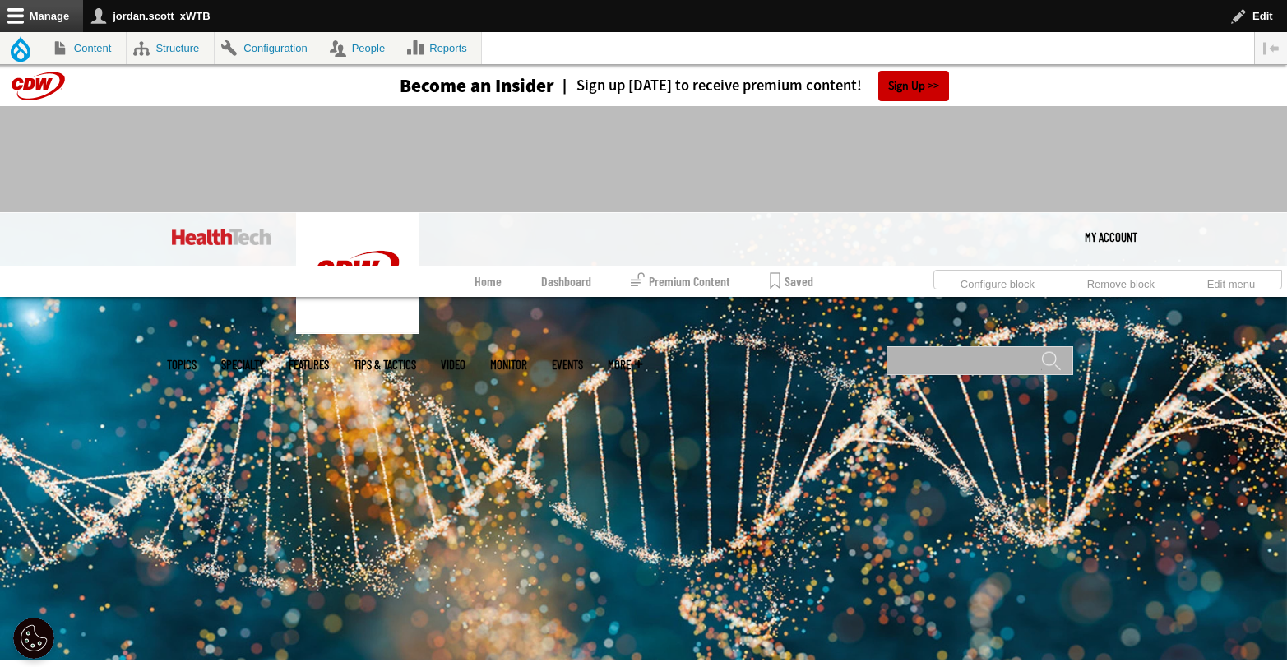
click at [933, 346] on input "Search" at bounding box center [980, 360] width 187 height 29
type input "***"
click at [1041, 350] on input "******" at bounding box center [1051, 366] width 20 height 33
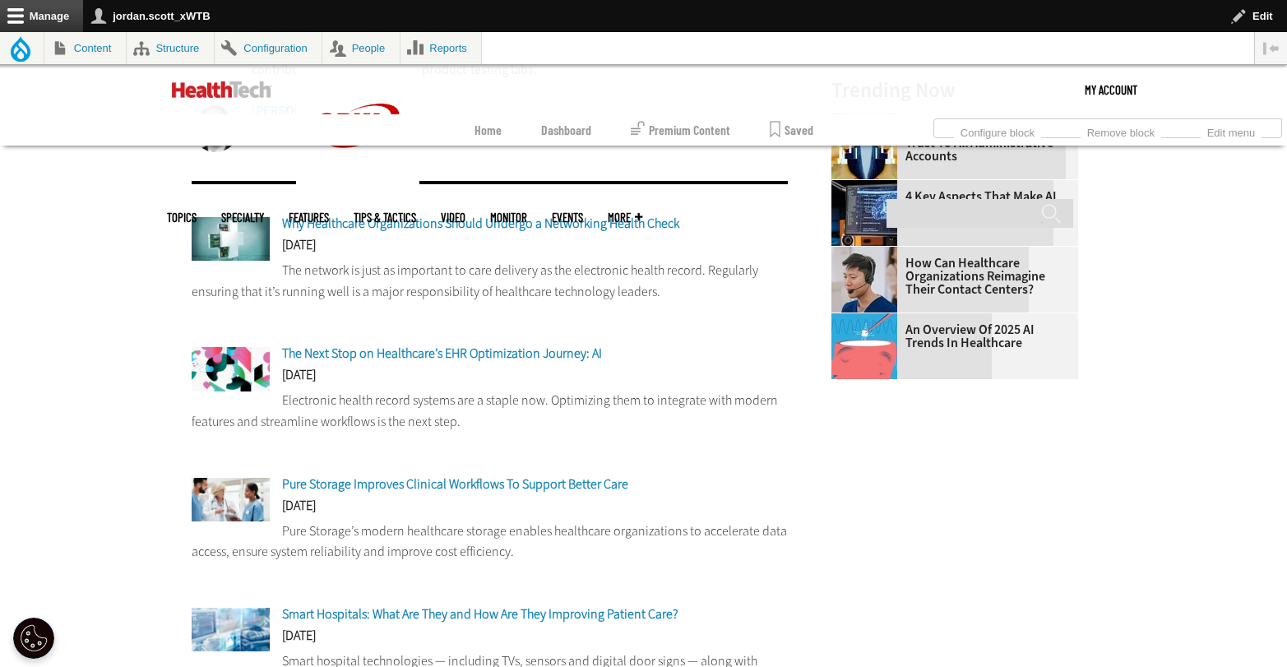
scroll to position [488, 0]
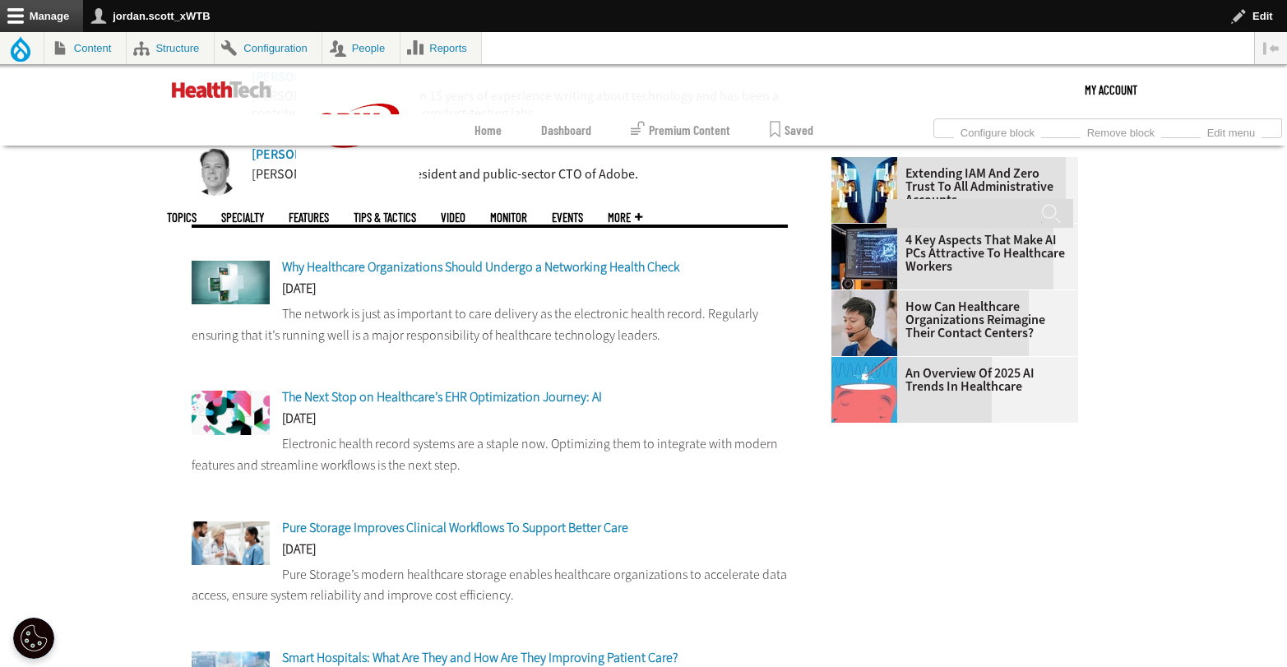
click at [561, 398] on span "The Next Stop on Healthcare’s EHR Optimization Journey: AI" at bounding box center [442, 396] width 320 height 17
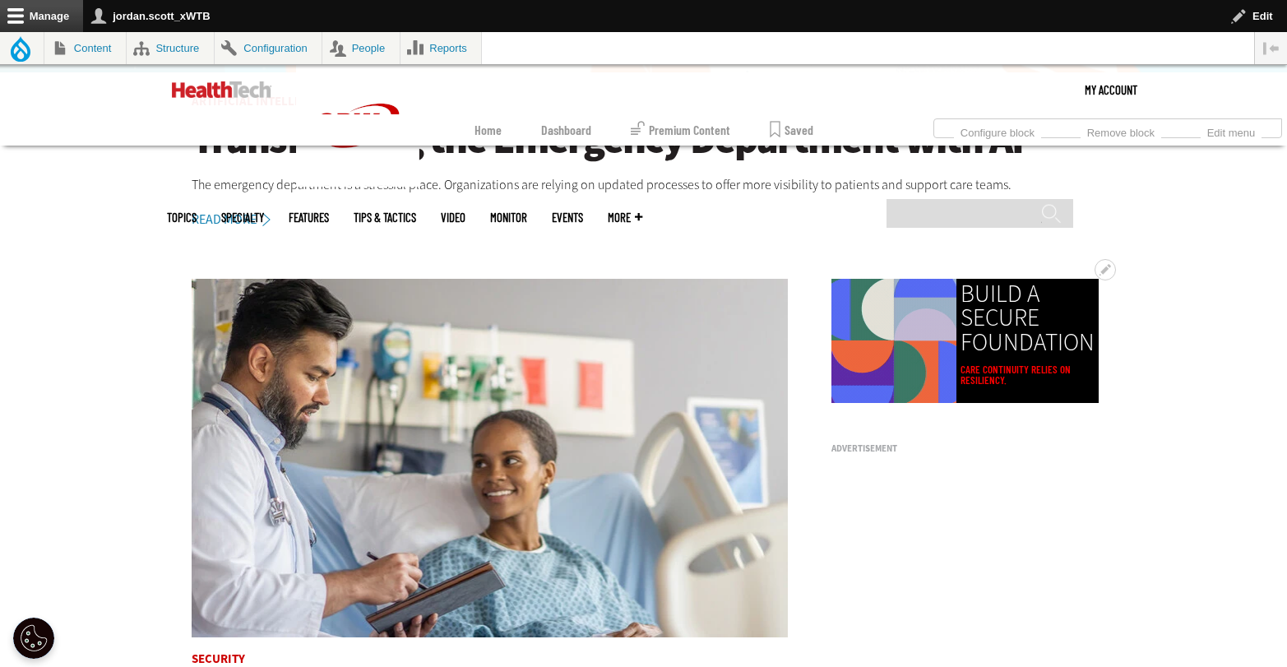
scroll to position [1155, 0]
